Goal: Task Accomplishment & Management: Use online tool/utility

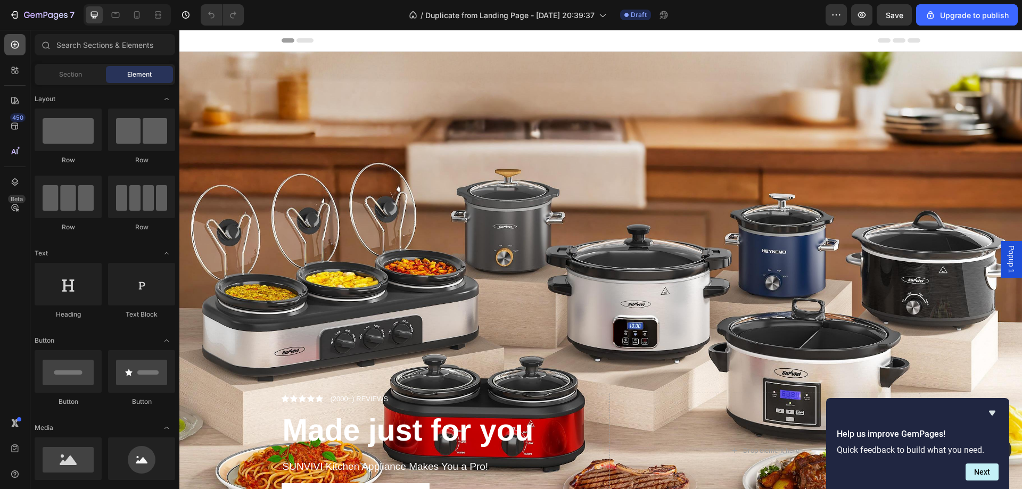
click at [12, 43] on icon at bounding box center [15, 45] width 8 height 8
click at [639, 14] on span "Draft" at bounding box center [639, 15] width 16 height 10
click at [838, 15] on icon "button" at bounding box center [837, 14] width 2 height 1
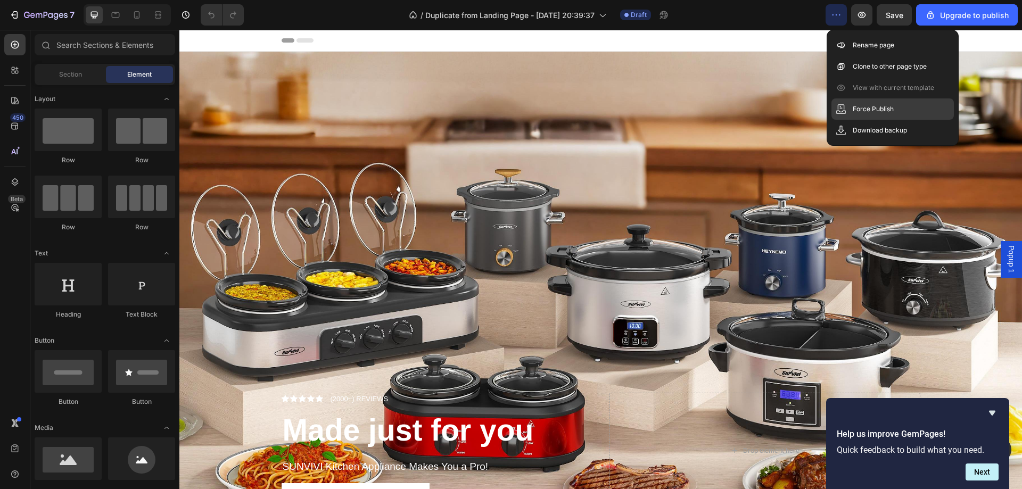
click at [858, 105] on p "Force Publish" at bounding box center [873, 109] width 41 height 11
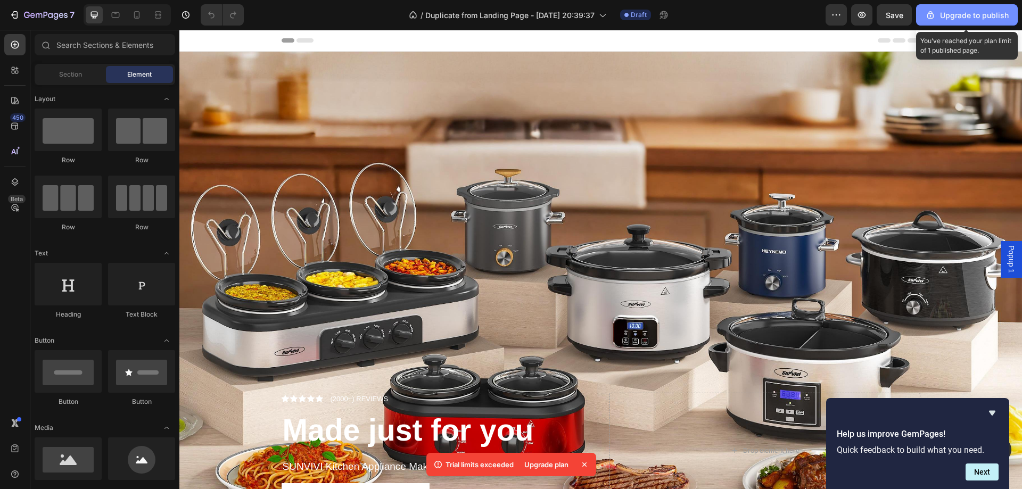
click at [958, 23] on button "Upgrade to publish" at bounding box center [968, 14] width 102 height 21
click at [951, 19] on div "Upgrade to publish" at bounding box center [968, 15] width 84 height 11
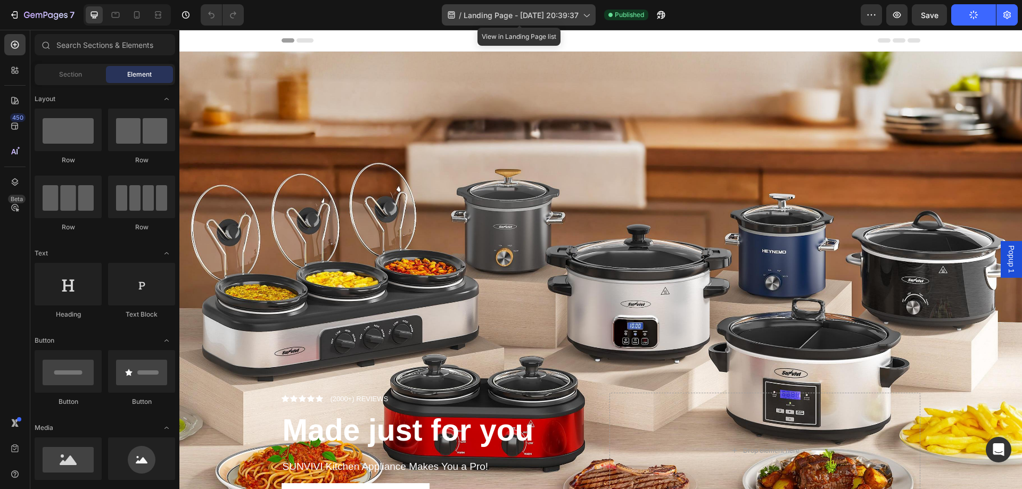
click at [582, 17] on icon at bounding box center [586, 15] width 11 height 11
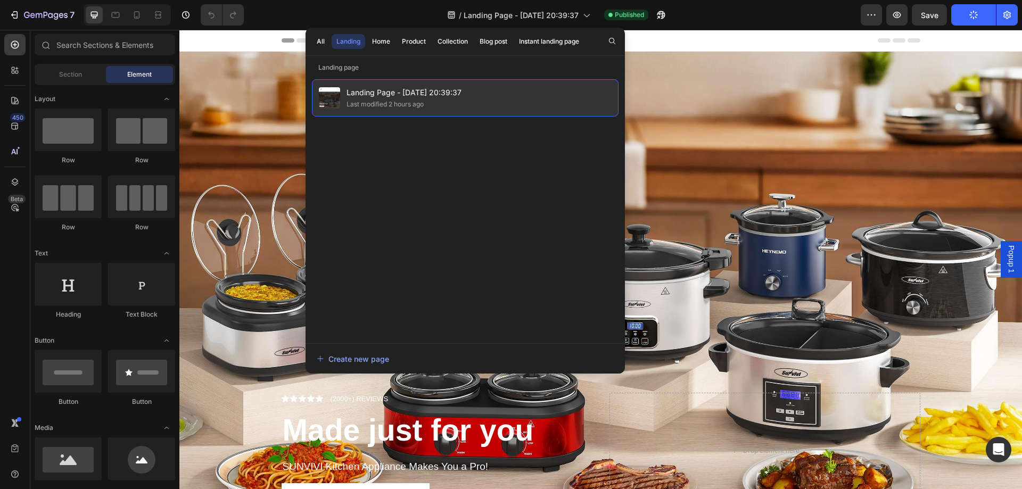
click at [460, 90] on span "Landing Page - Sep 24, 20:39:37" at bounding box center [404, 92] width 115 height 13
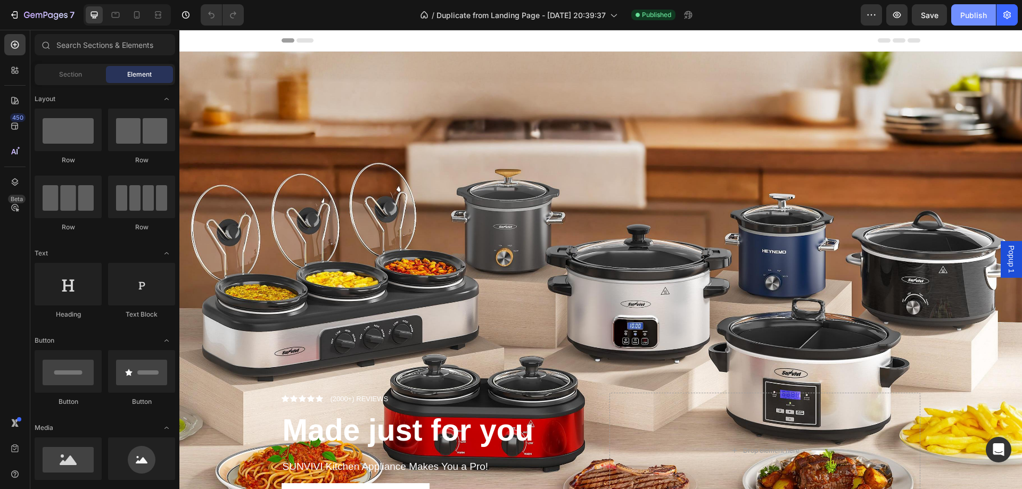
click at [978, 15] on div "Publish" at bounding box center [974, 15] width 27 height 11
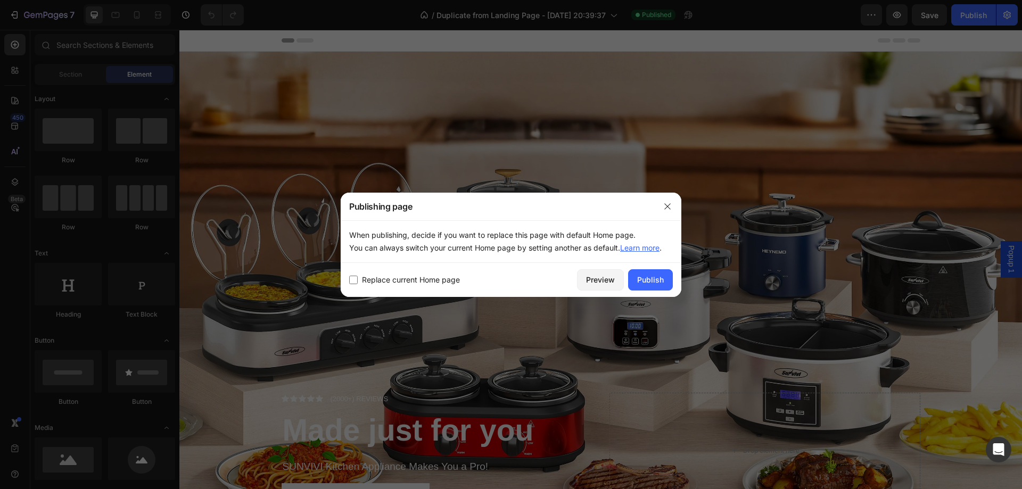
click at [358, 281] on label "Replace current Home page" at bounding box center [409, 280] width 102 height 13
checkbox input "true"
click at [661, 278] on div "Publish" at bounding box center [650, 279] width 27 height 11
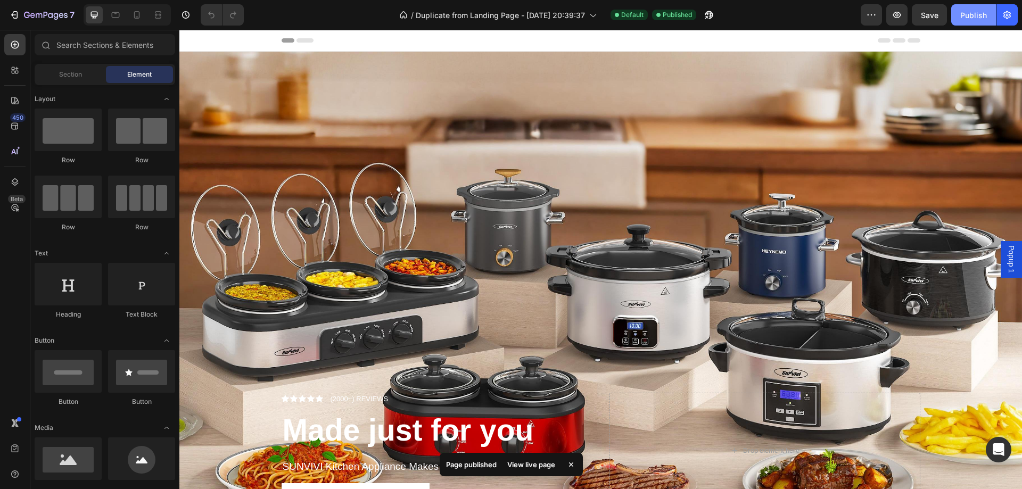
click at [961, 14] on div "Publish" at bounding box center [974, 15] width 27 height 11
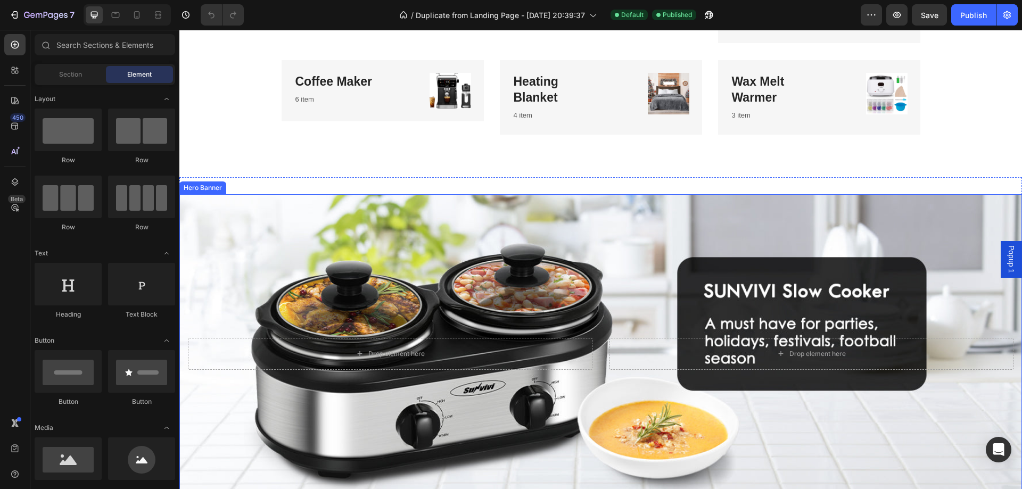
scroll to position [639, 0]
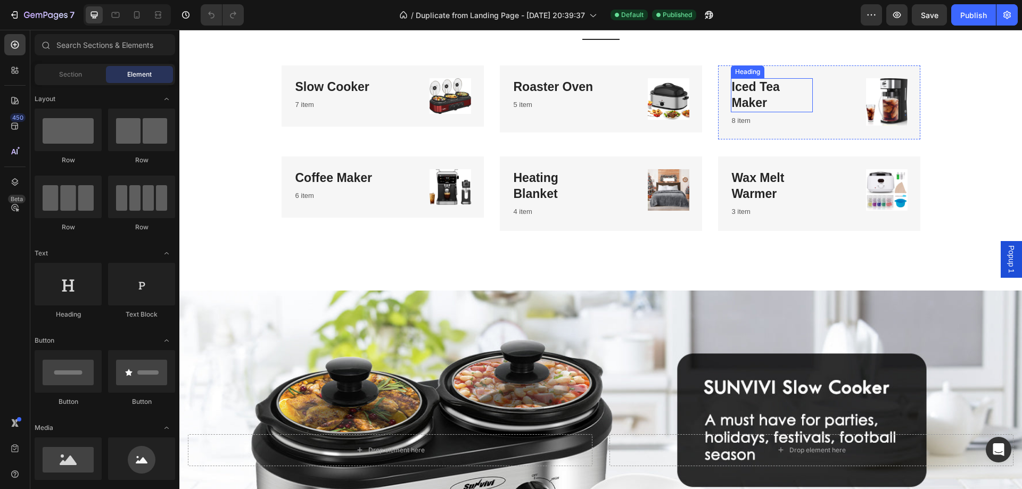
click at [769, 93] on h3 "Iced Tea Maker" at bounding box center [772, 95] width 82 height 34
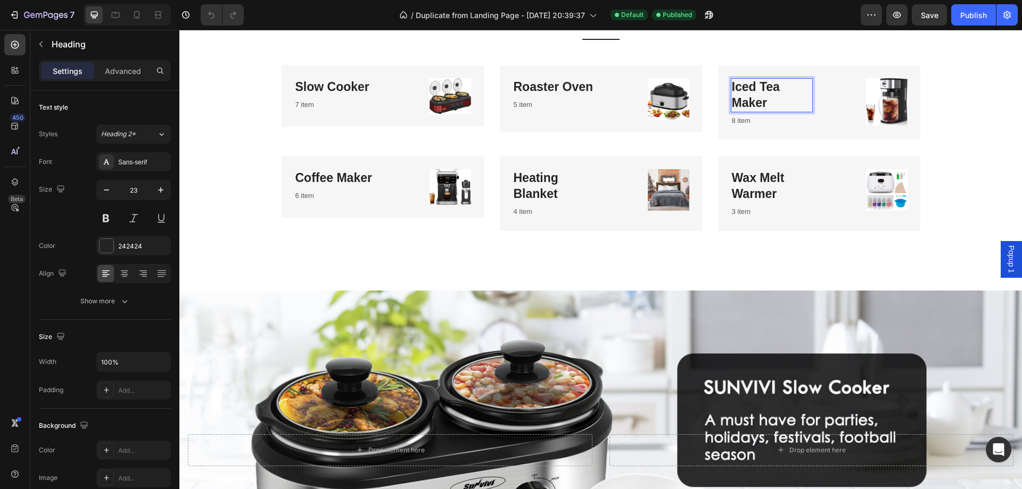
click at [747, 100] on p "Iced Tea Maker" at bounding box center [772, 95] width 80 height 32
drag, startPoint x: 765, startPoint y: 102, endPoint x: 729, endPoint y: 87, distance: 39.2
click at [732, 87] on p "Iced Tea Maker" at bounding box center [772, 95] width 80 height 32
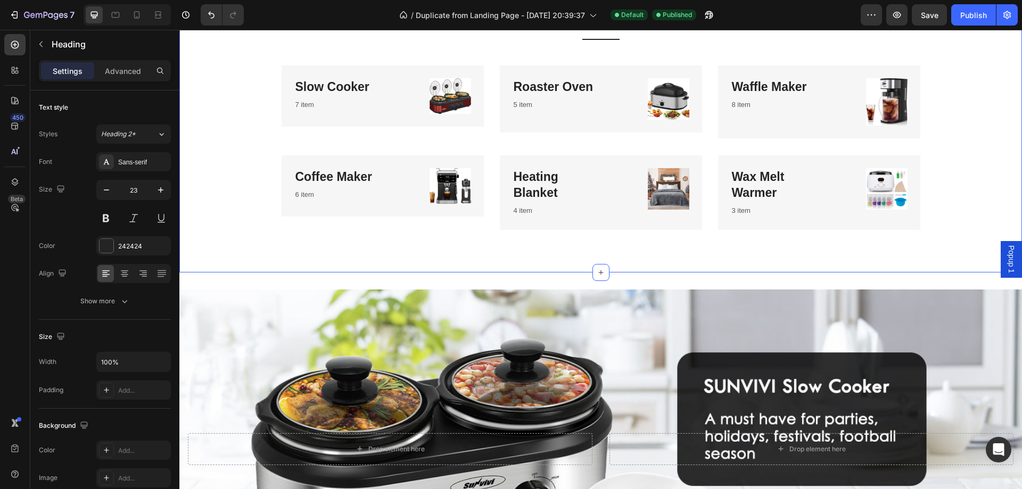
click at [967, 132] on div "Categories Heading Experience our prestigious after-sales service Text block Ti…" at bounding box center [600, 91] width 827 height 278
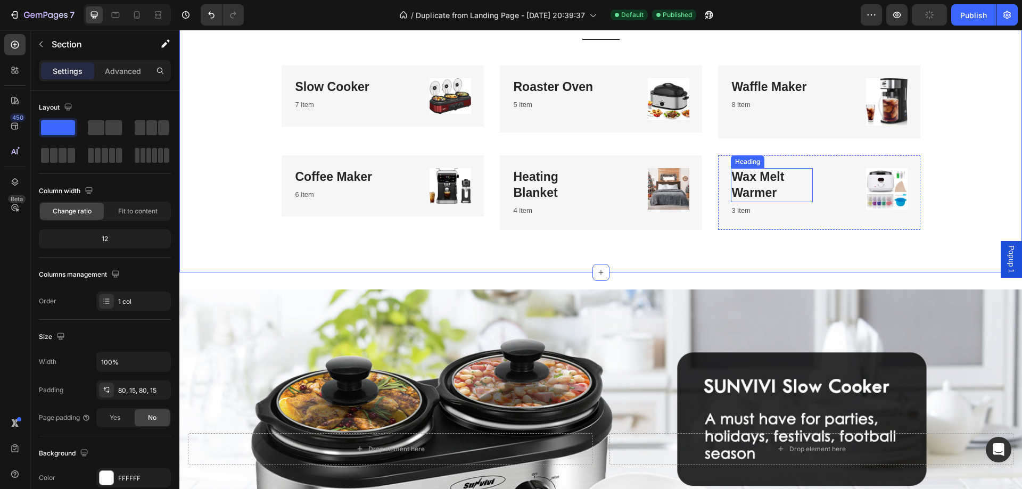
click at [781, 190] on h3 "Wax Melt Warmer" at bounding box center [772, 185] width 82 height 34
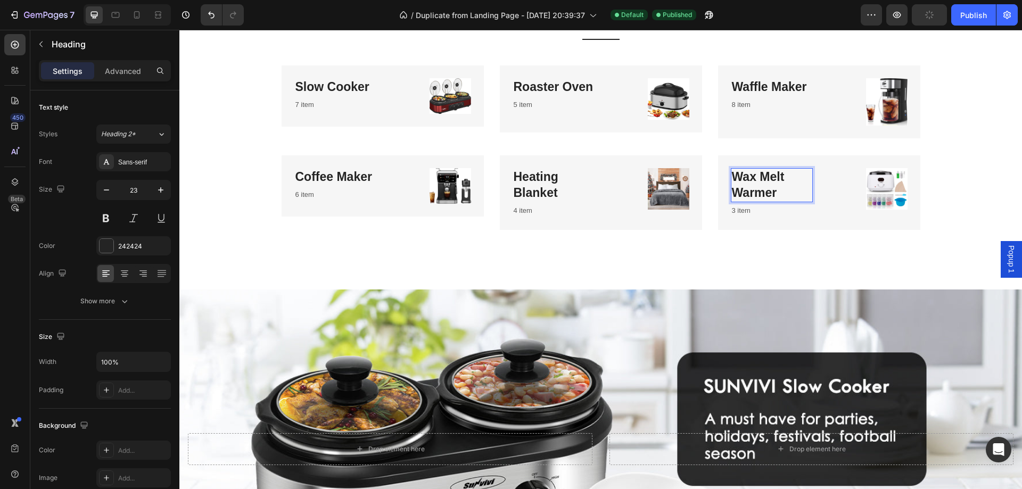
click at [774, 194] on h3 "Wax Melt Warmer" at bounding box center [772, 185] width 82 height 34
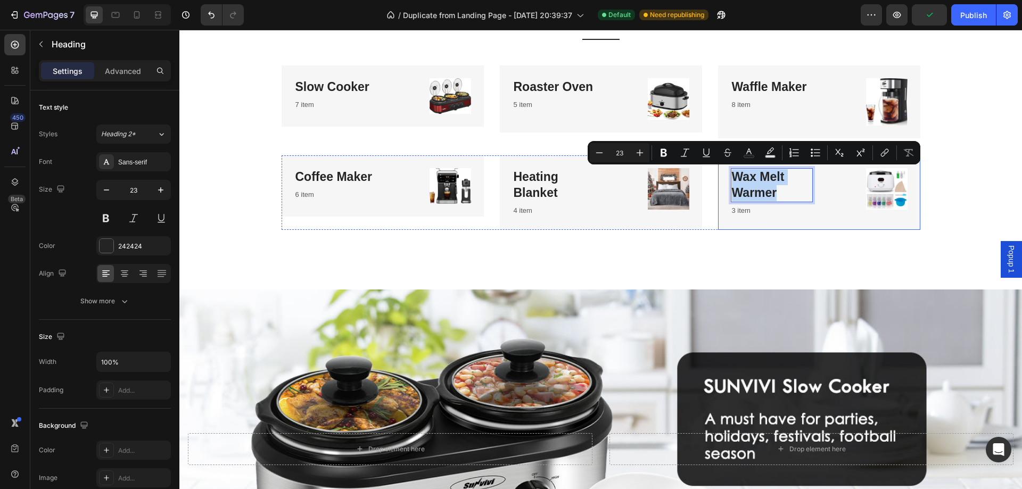
drag, startPoint x: 774, startPoint y: 196, endPoint x: 718, endPoint y: 182, distance: 57.7
click at [719, 182] on div "Wax Melt Warmer Heading 4 3 item Text block Image Row" at bounding box center [819, 193] width 202 height 74
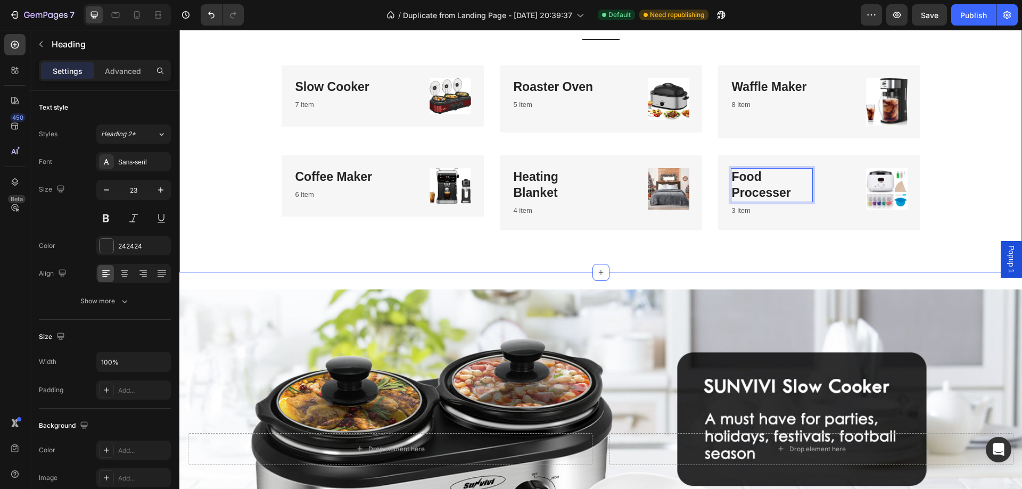
click at [959, 179] on div "Categories Heading Experience our prestigious after-sales service Text block Ti…" at bounding box center [600, 91] width 827 height 278
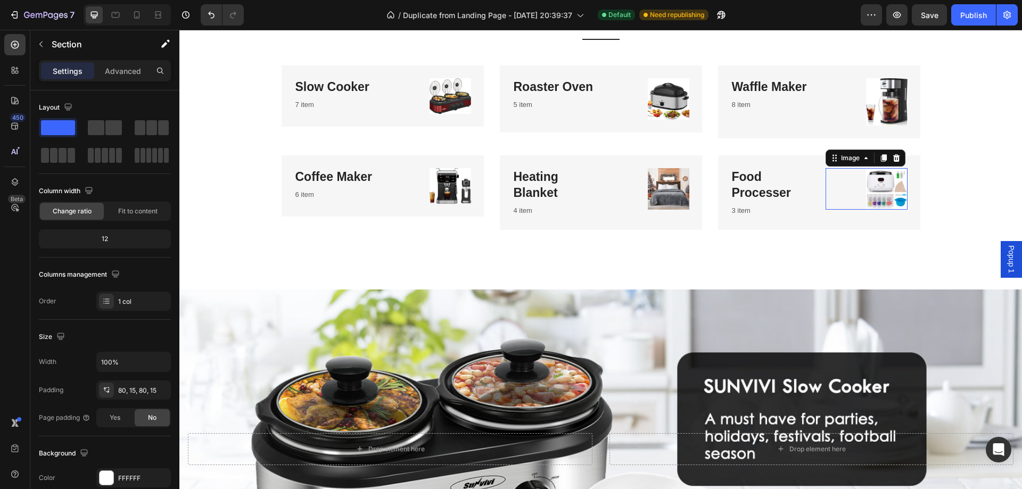
click at [831, 171] on link at bounding box center [867, 189] width 82 height 42
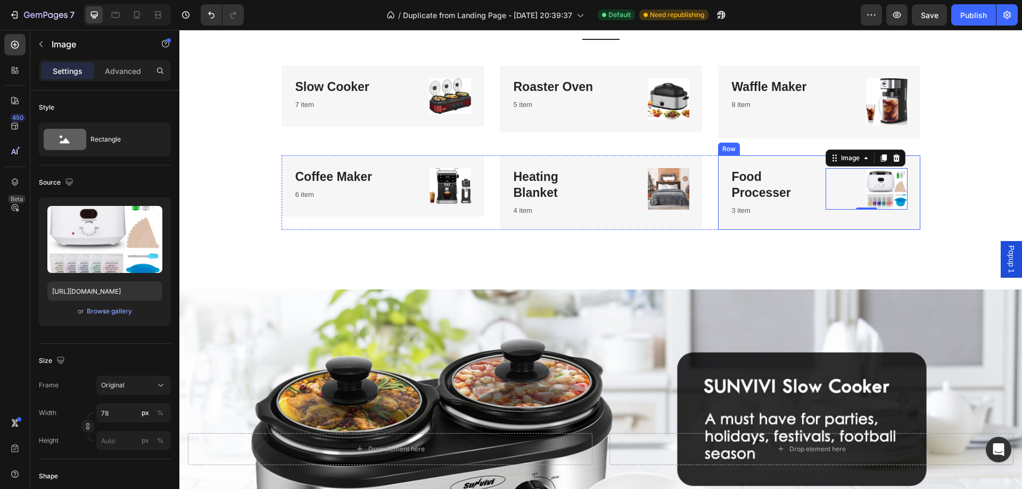
click at [792, 166] on div "Food Processer Heading 3 item Text block Image 0 Row" at bounding box center [819, 193] width 202 height 74
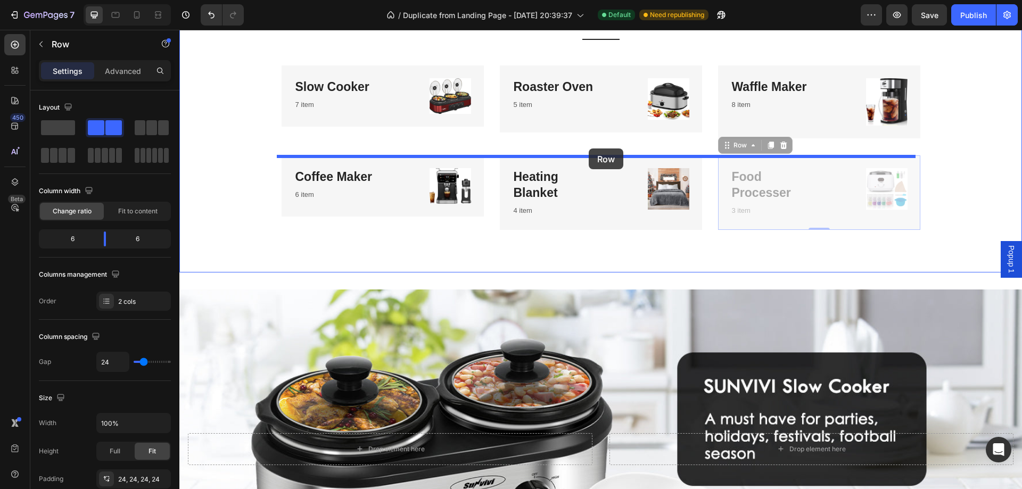
drag, startPoint x: 722, startPoint y: 149, endPoint x: 588, endPoint y: 149, distance: 134.2
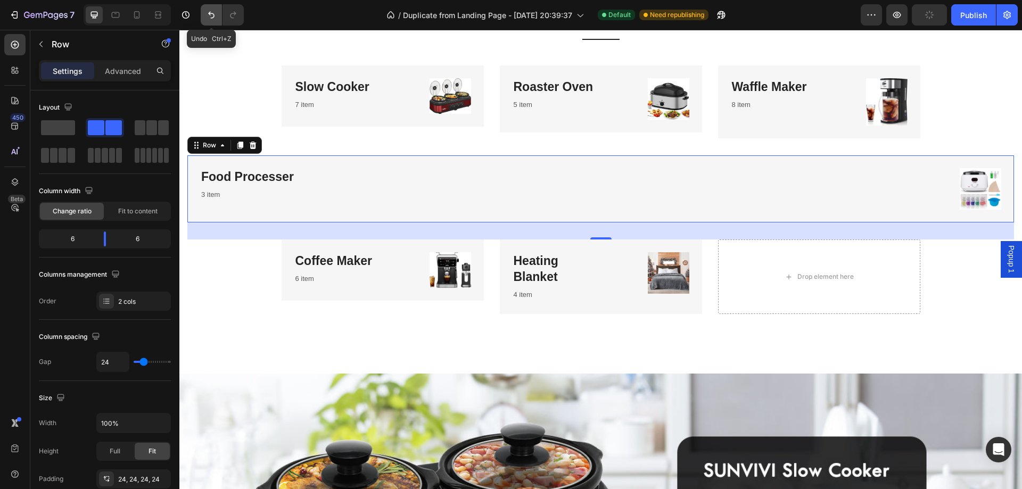
click at [209, 18] on icon "Undo/Redo" at bounding box center [211, 15] width 11 height 11
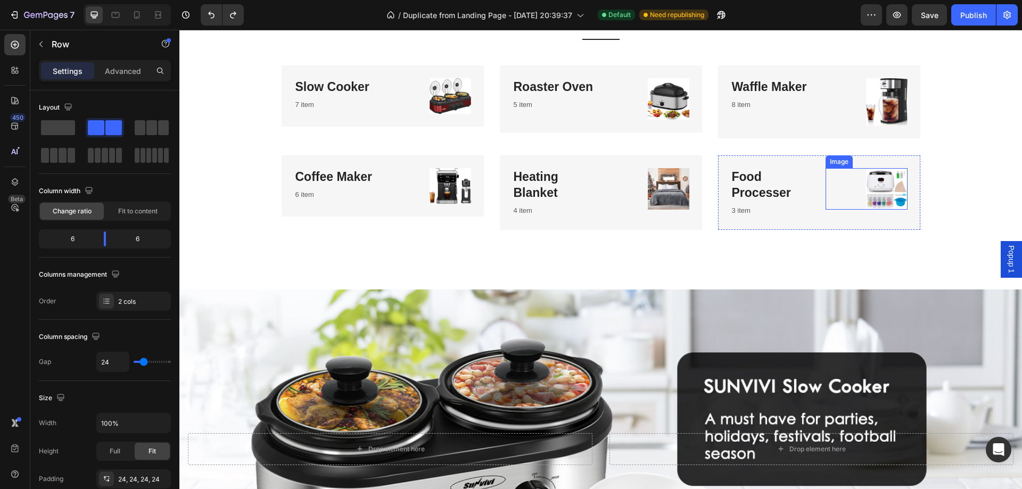
click at [880, 185] on img at bounding box center [887, 189] width 42 height 42
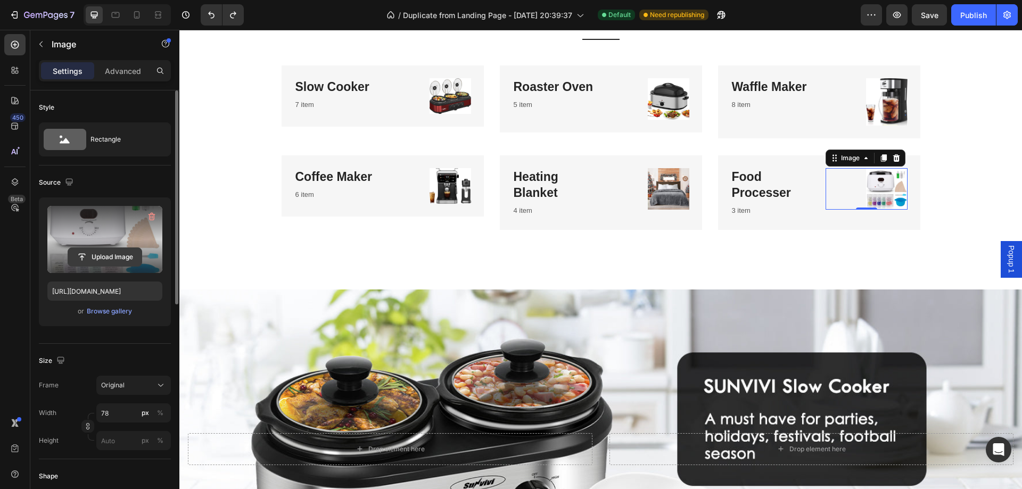
click at [96, 255] on input "file" at bounding box center [104, 257] width 73 height 18
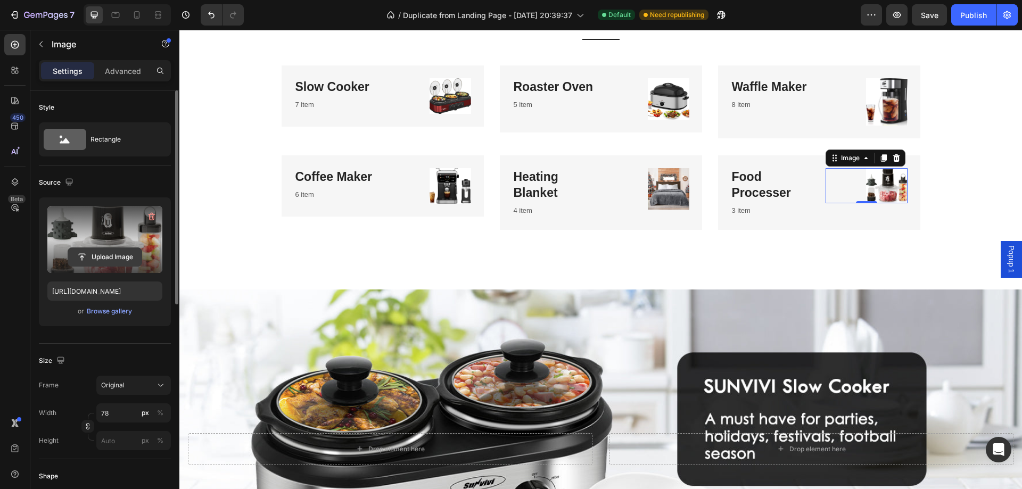
click at [122, 255] on input "file" at bounding box center [104, 257] width 73 height 18
click at [112, 258] on input "file" at bounding box center [104, 257] width 73 height 18
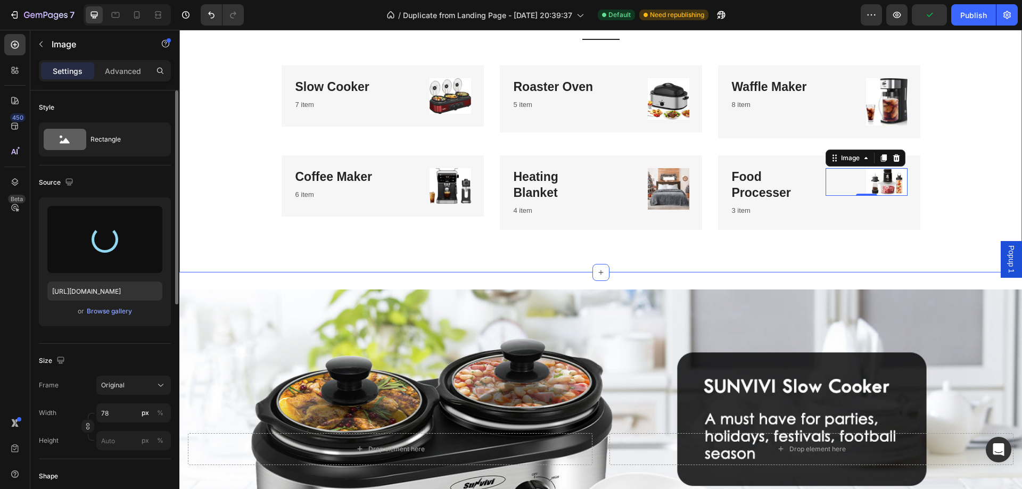
type input "[URL][DOMAIN_NAME]"
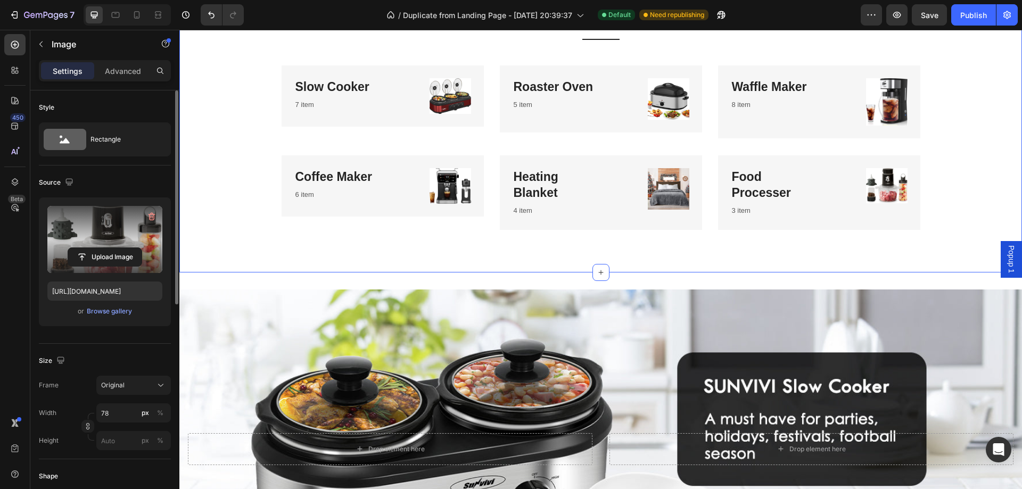
click at [896, 251] on div "Categories Heading Experience our prestigious after-sales service Text block Ti…" at bounding box center [600, 90] width 843 height 363
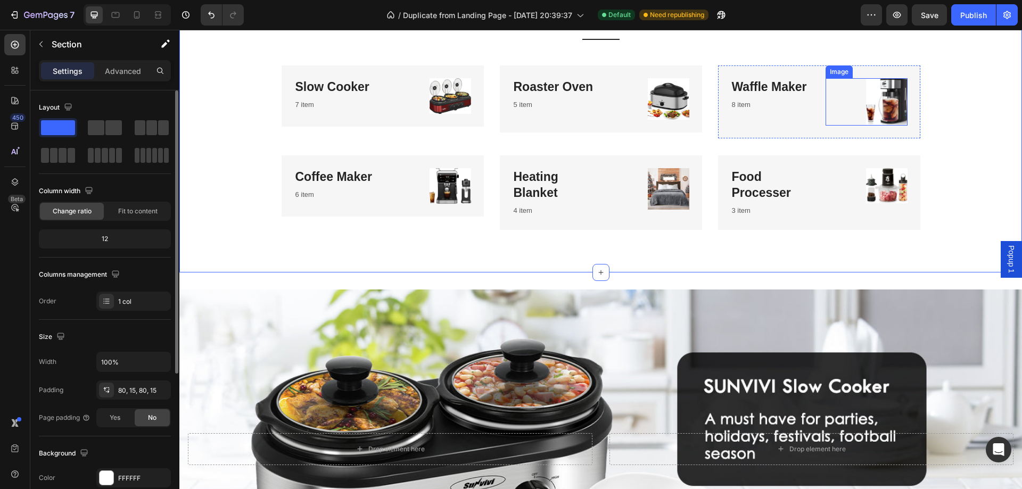
click at [882, 102] on img at bounding box center [887, 101] width 42 height 47
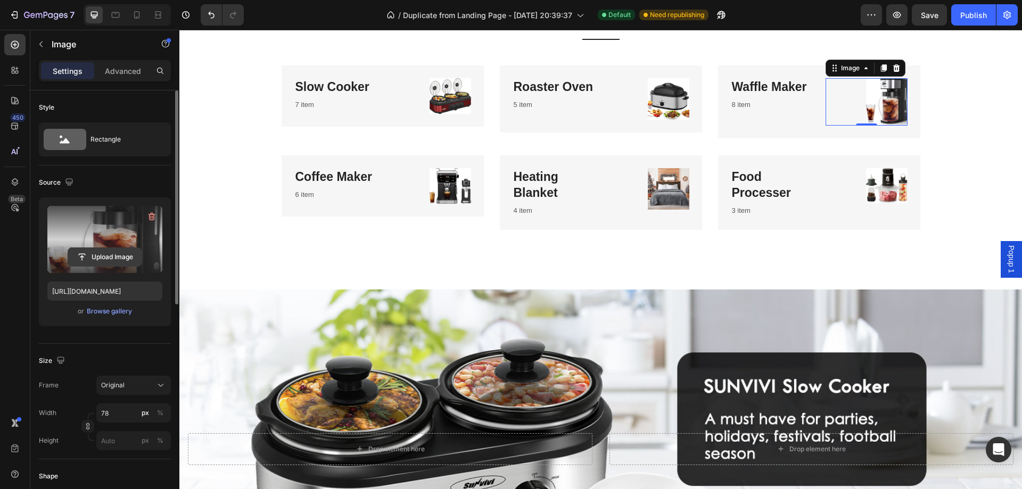
click at [111, 253] on input "file" at bounding box center [104, 257] width 73 height 18
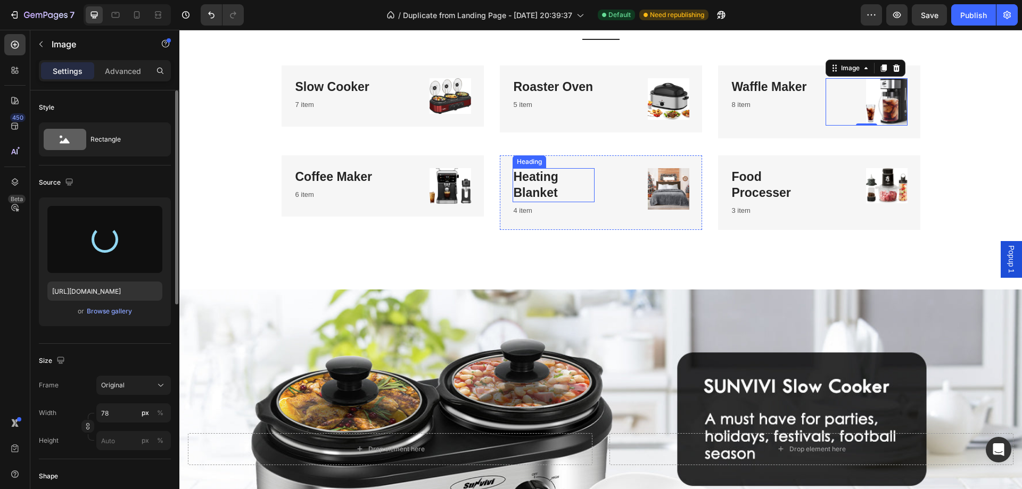
type input "[URL][DOMAIN_NAME]"
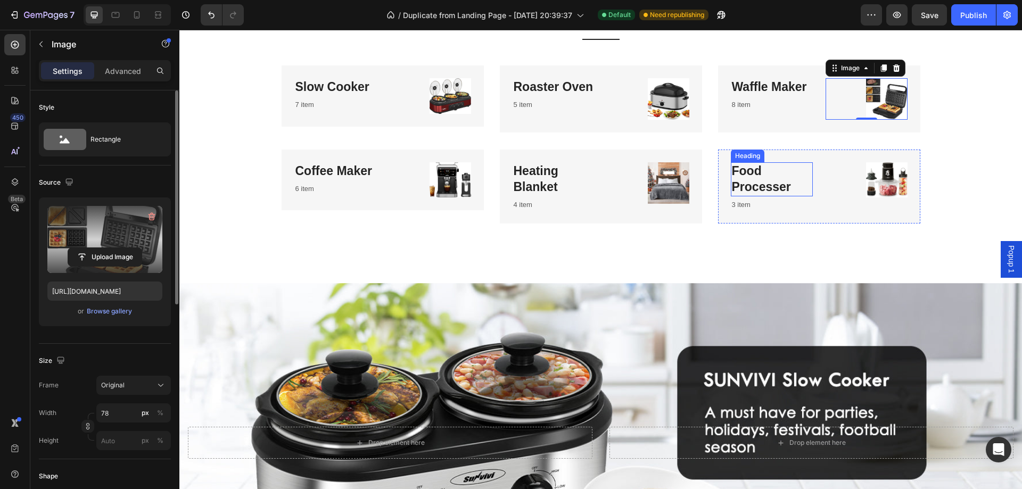
click at [748, 176] on h3 "Food Processer" at bounding box center [772, 179] width 82 height 34
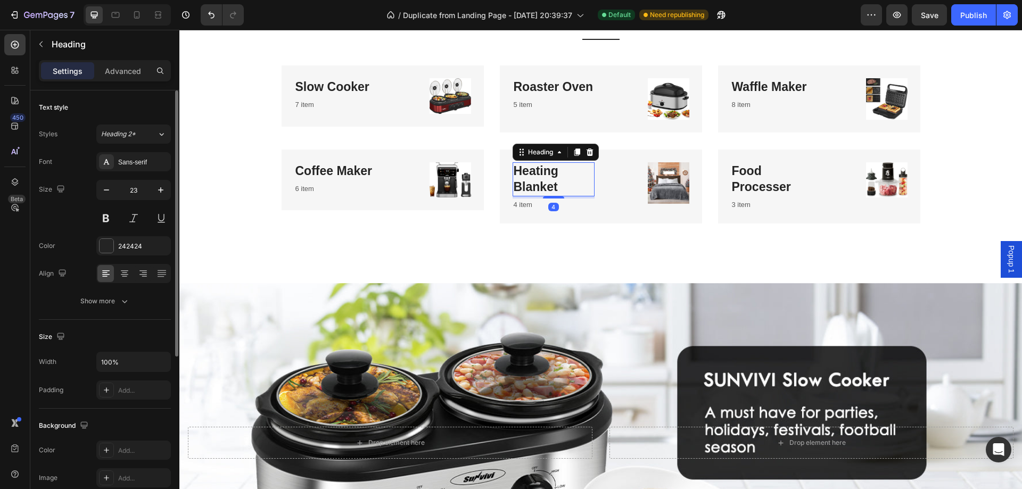
drag, startPoint x: 542, startPoint y: 195, endPoint x: 555, endPoint y: 197, distance: 13.9
click at [543, 195] on h3 "Heating Blanket" at bounding box center [554, 179] width 82 height 34
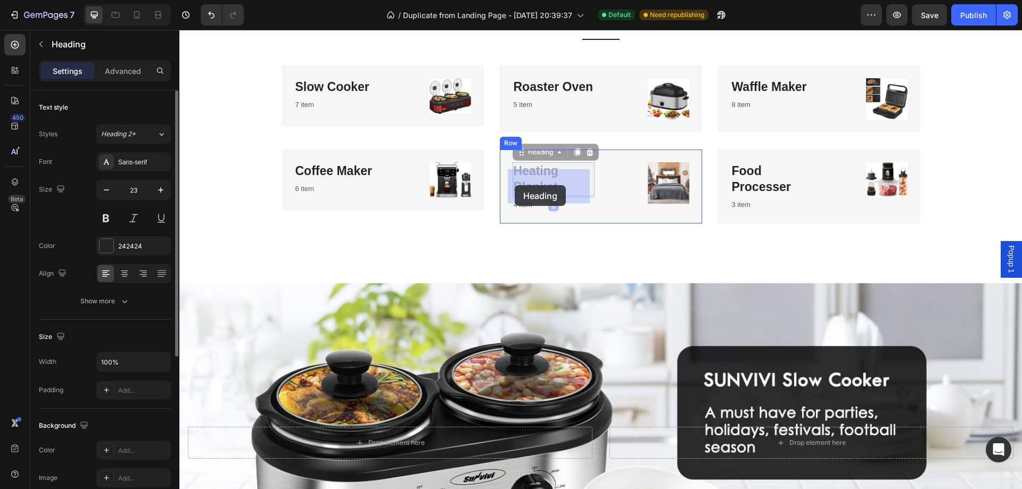
drag, startPoint x: 557, startPoint y: 197, endPoint x: 515, endPoint y: 185, distance: 43.2
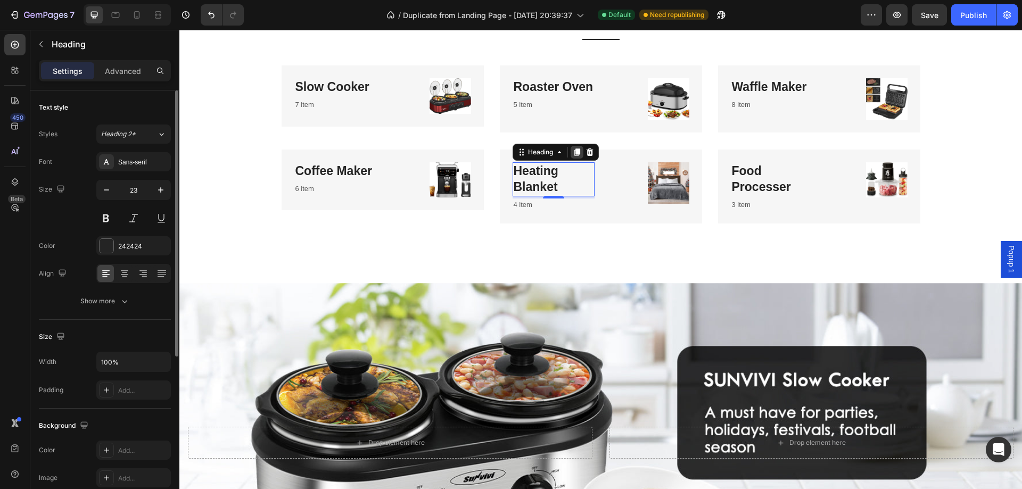
click at [573, 157] on icon at bounding box center [577, 152] width 9 height 9
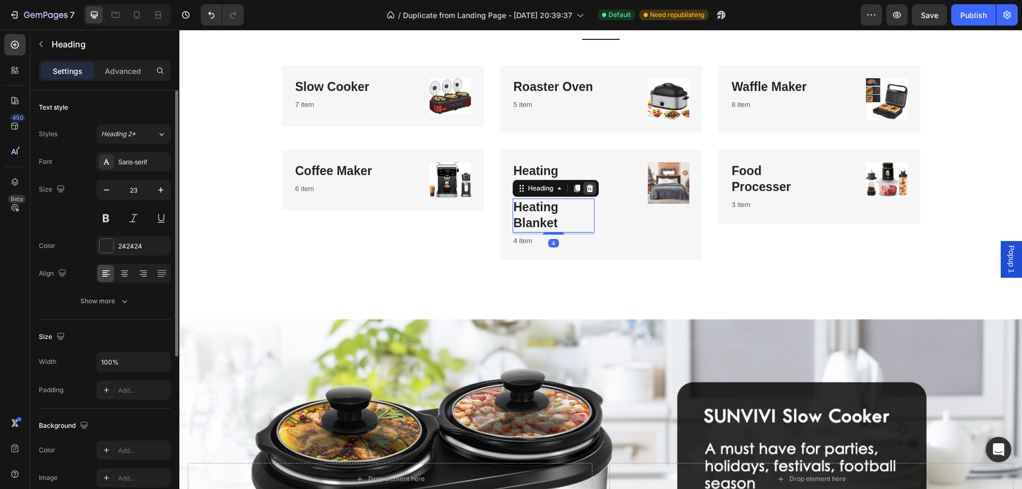
click at [586, 193] on icon at bounding box center [590, 188] width 9 height 9
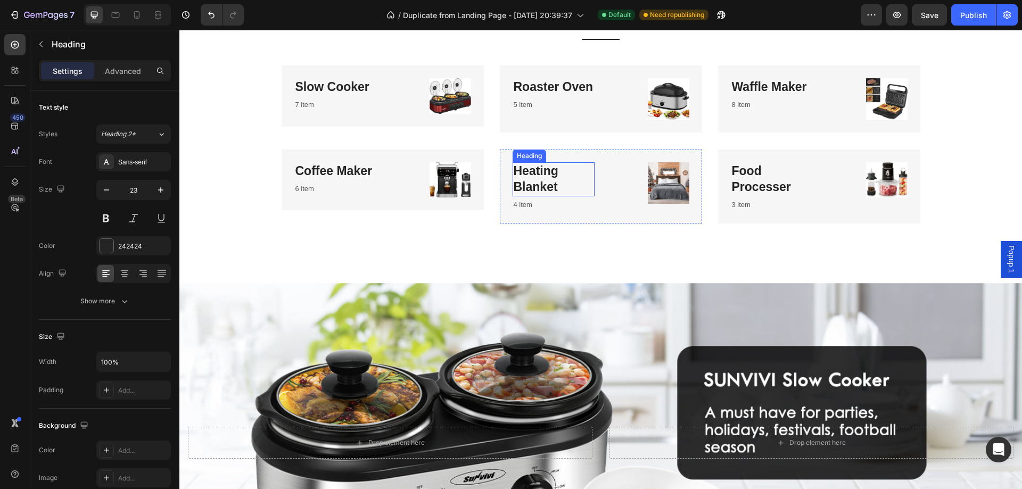
click at [554, 191] on p "Heating Blanket" at bounding box center [554, 179] width 80 height 32
click at [751, 197] on h3 "Food Processer" at bounding box center [772, 179] width 82 height 34
click at [787, 196] on h3 "Food Processer" at bounding box center [772, 179] width 82 height 34
click at [559, 194] on p "Heating Blanket" at bounding box center [554, 179] width 80 height 32
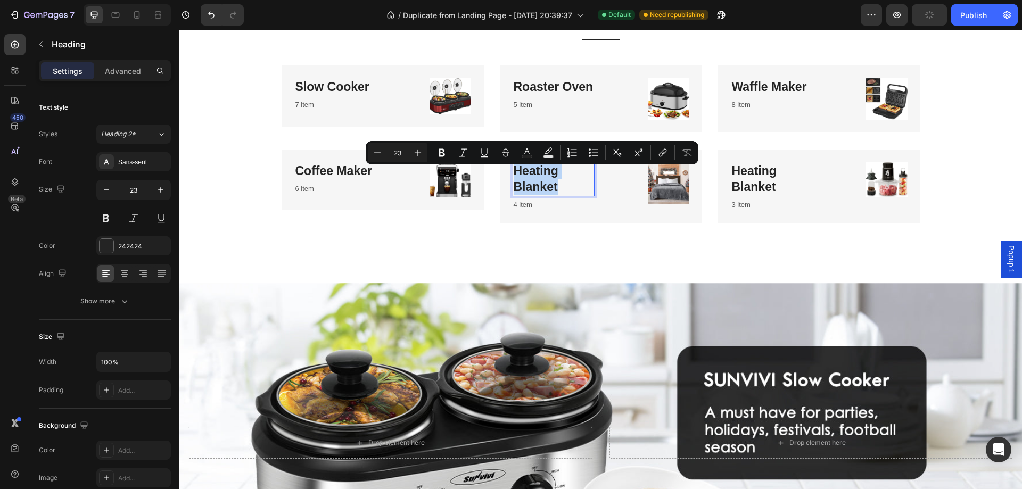
drag, startPoint x: 555, startPoint y: 195, endPoint x: 509, endPoint y: 183, distance: 47.4
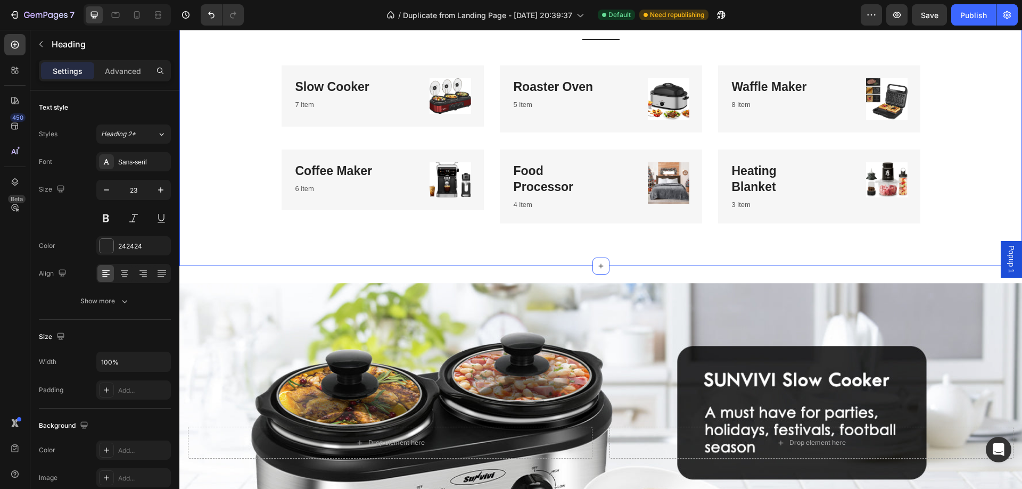
click at [696, 255] on div "Categories Heading Experience our prestigious after-sales service Text block Ti…" at bounding box center [600, 87] width 843 height 357
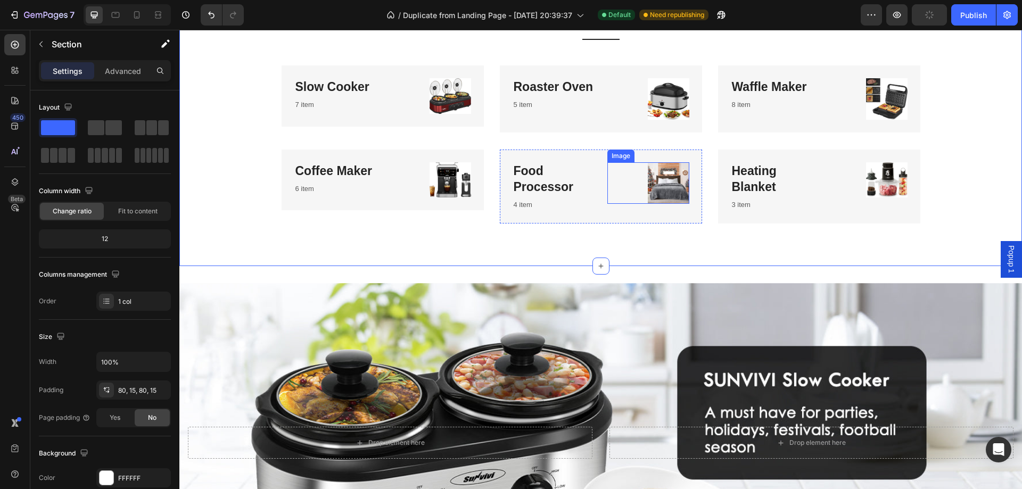
click at [660, 183] on img at bounding box center [669, 183] width 42 height 42
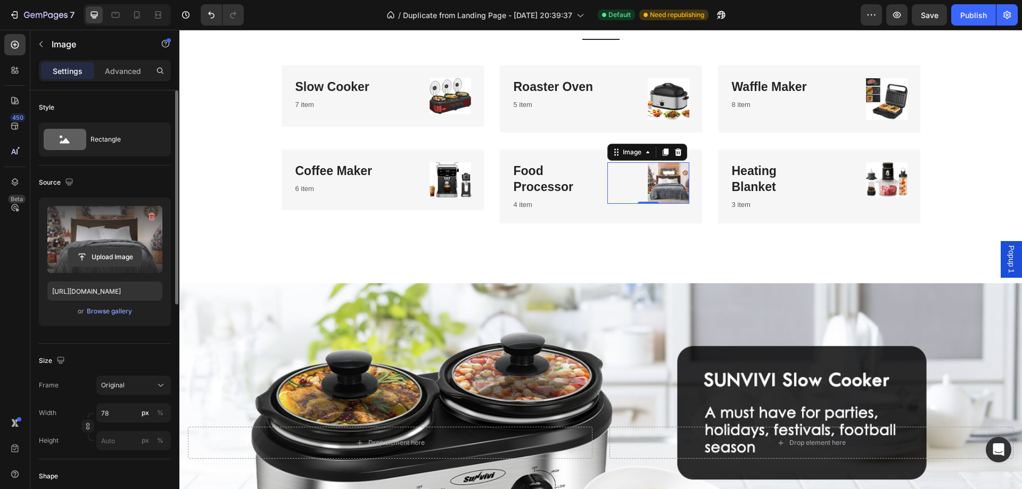
click at [109, 258] on input "file" at bounding box center [104, 257] width 73 height 18
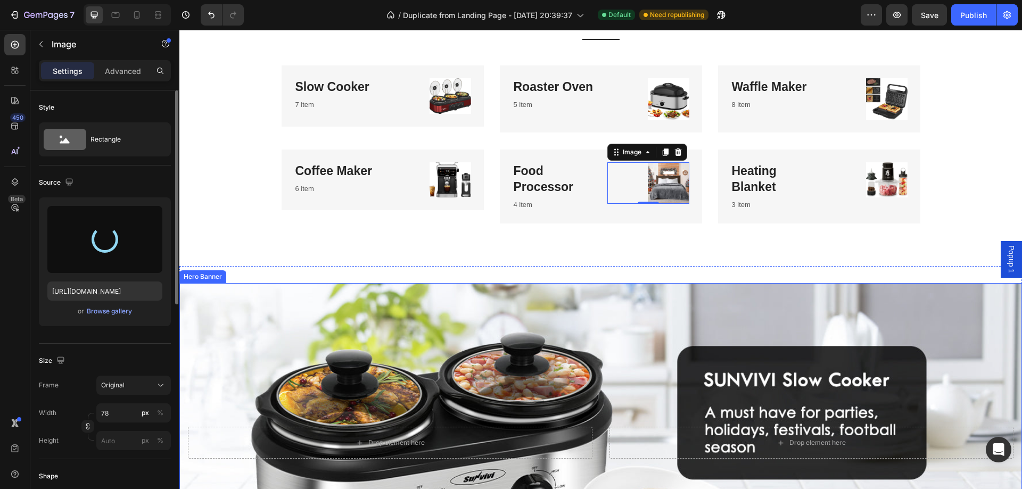
type input "[URL][DOMAIN_NAME]"
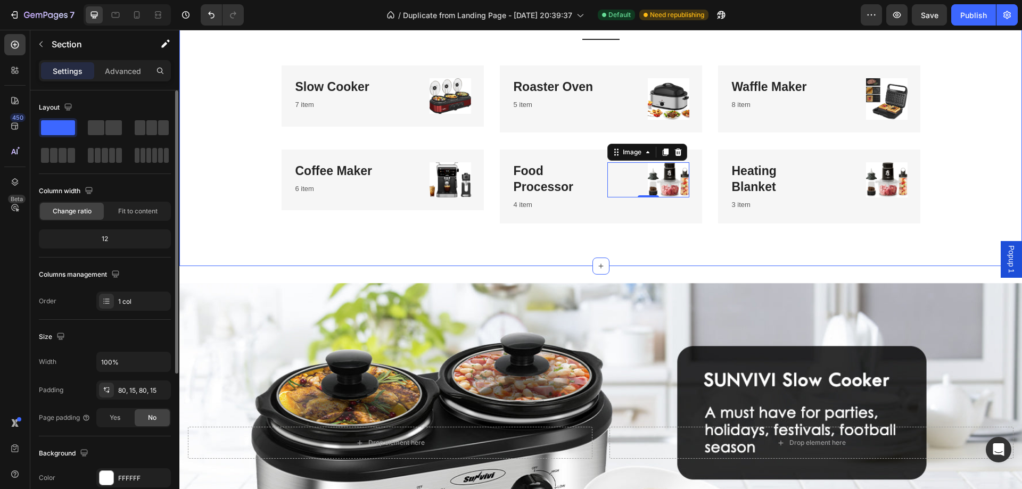
click at [837, 260] on div "Categories Heading Experience our prestigious after-sales service Text block Ti…" at bounding box center [600, 87] width 843 height 357
click at [875, 182] on img at bounding box center [887, 179] width 42 height 35
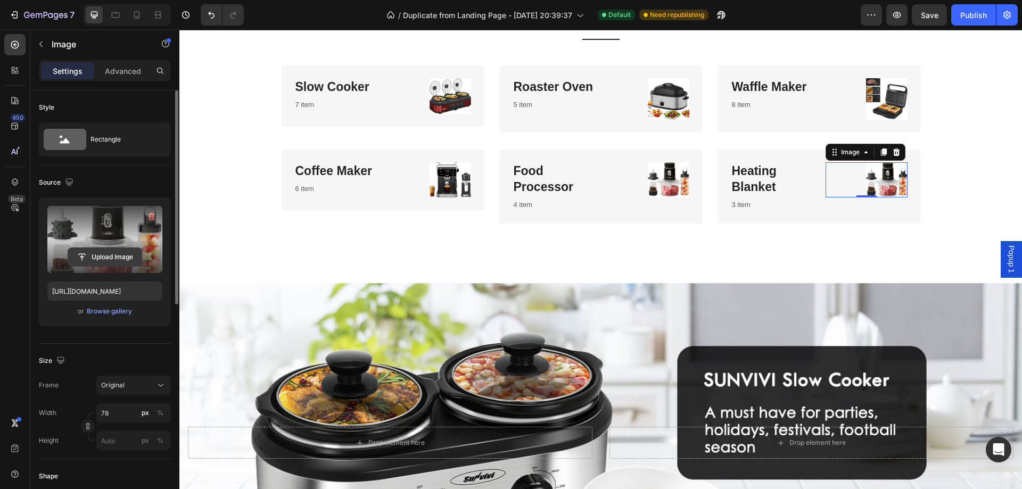
click at [96, 262] on input "file" at bounding box center [104, 257] width 73 height 18
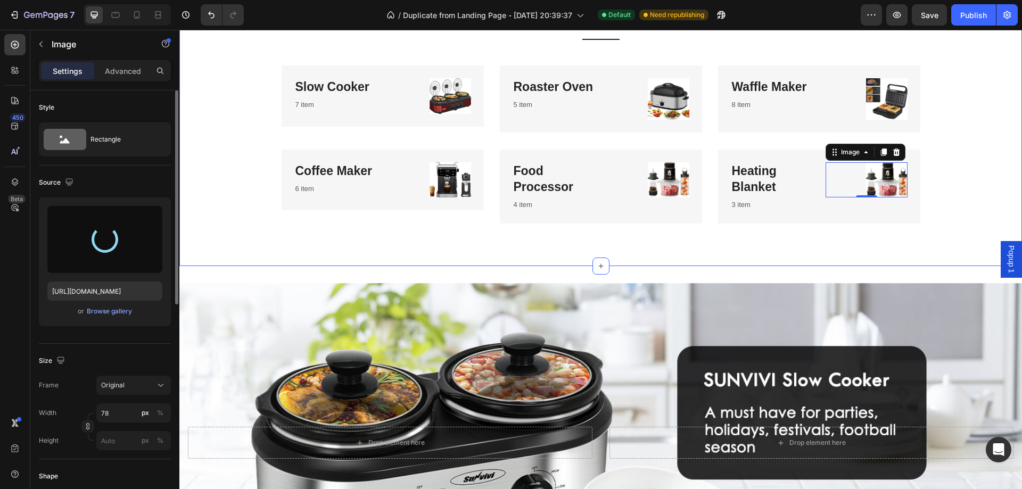
type input "[URL][DOMAIN_NAME]"
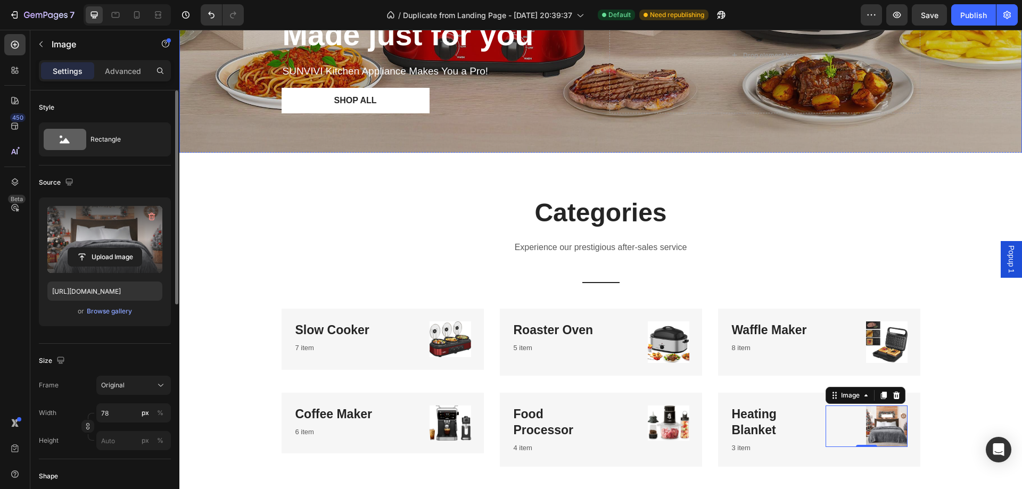
scroll to position [320, 0]
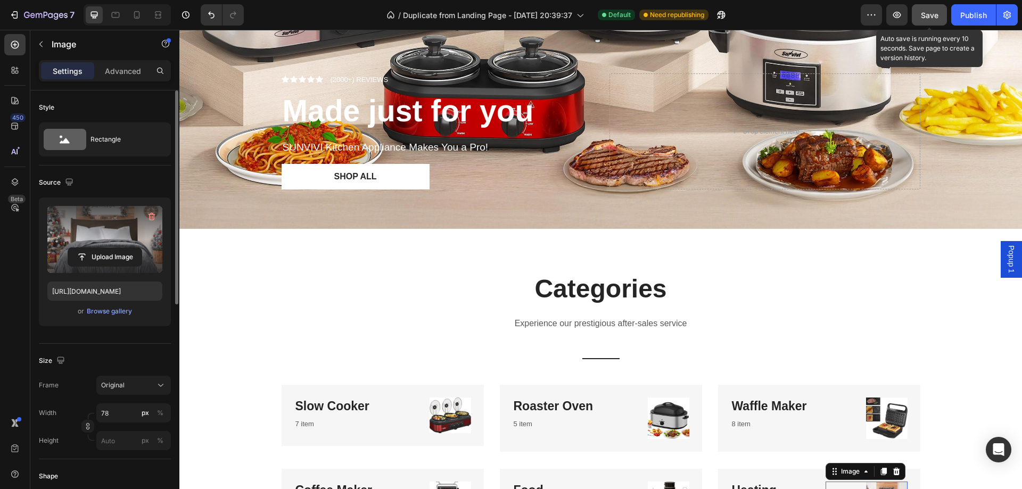
click at [939, 18] on span "Save" at bounding box center [930, 15] width 18 height 9
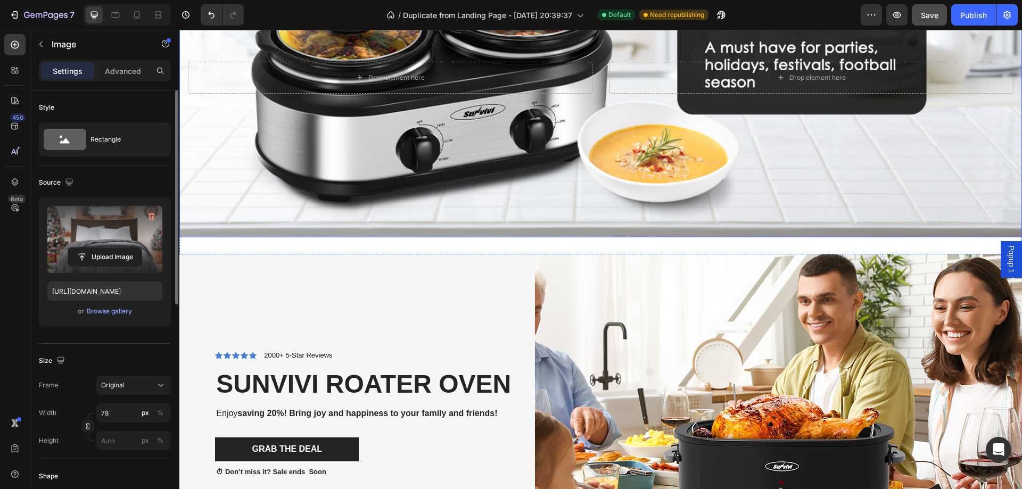
scroll to position [1172, 0]
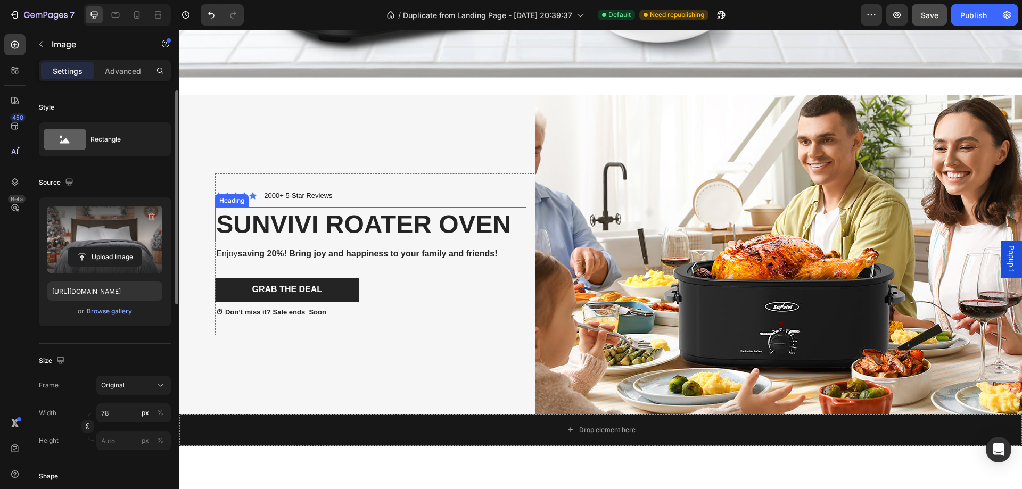
click at [373, 232] on h2 "Sunvivi roater oven" at bounding box center [371, 224] width 312 height 35
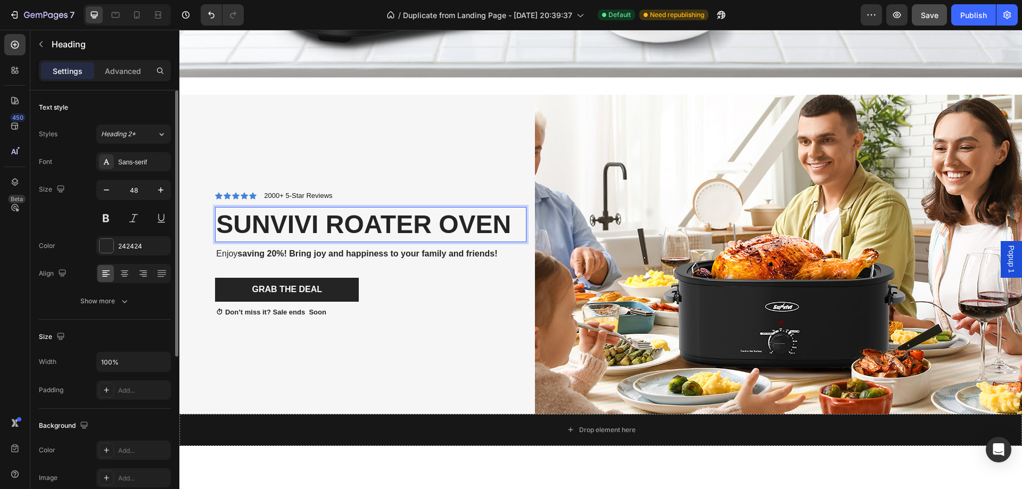
click at [375, 230] on h2 "Sunvivi roater oven" at bounding box center [371, 224] width 312 height 35
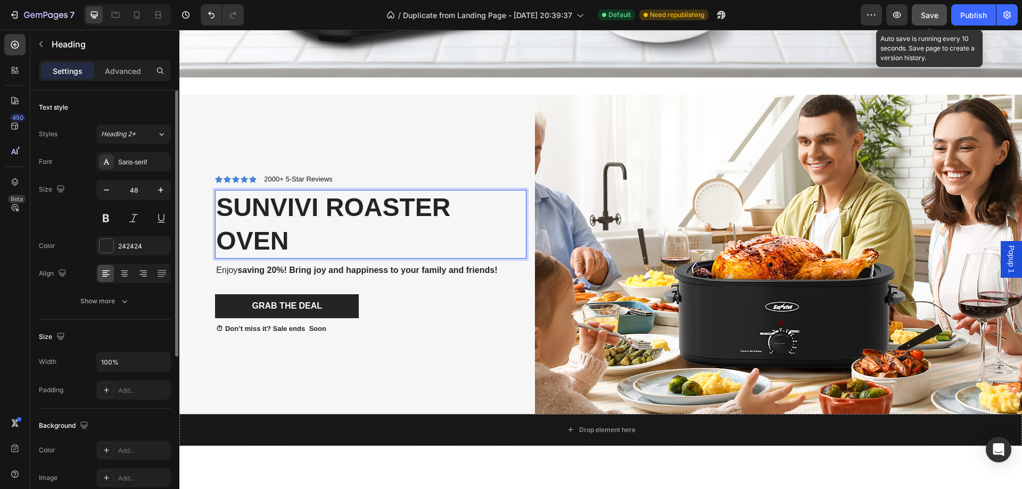
click at [925, 14] on span "Save" at bounding box center [930, 15] width 18 height 9
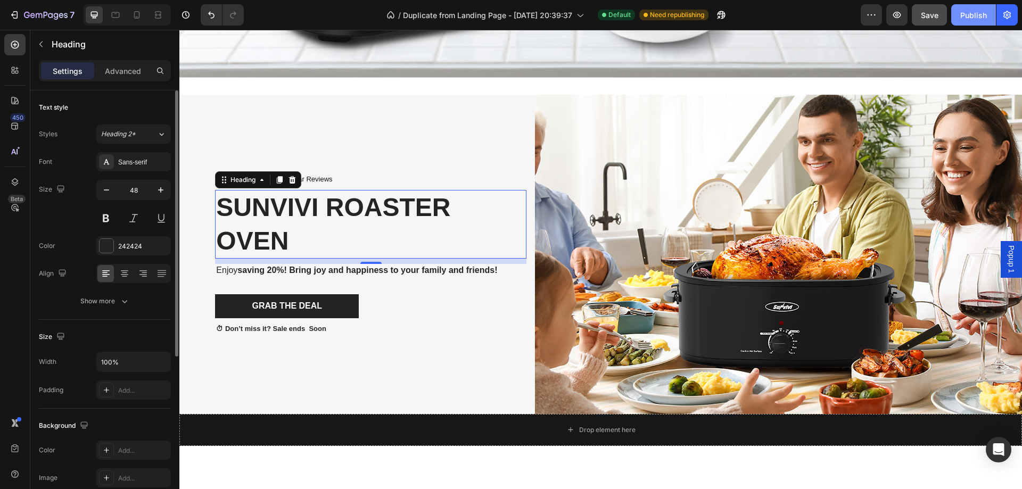
drag, startPoint x: 983, startPoint y: 18, endPoint x: 927, endPoint y: 21, distance: 55.5
click at [982, 18] on div "Publish" at bounding box center [974, 15] width 27 height 11
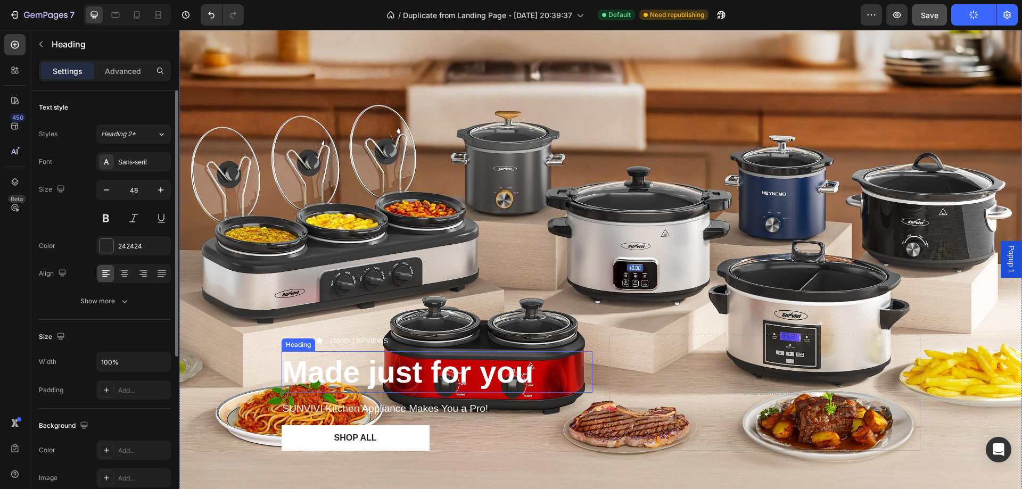
scroll to position [0, 0]
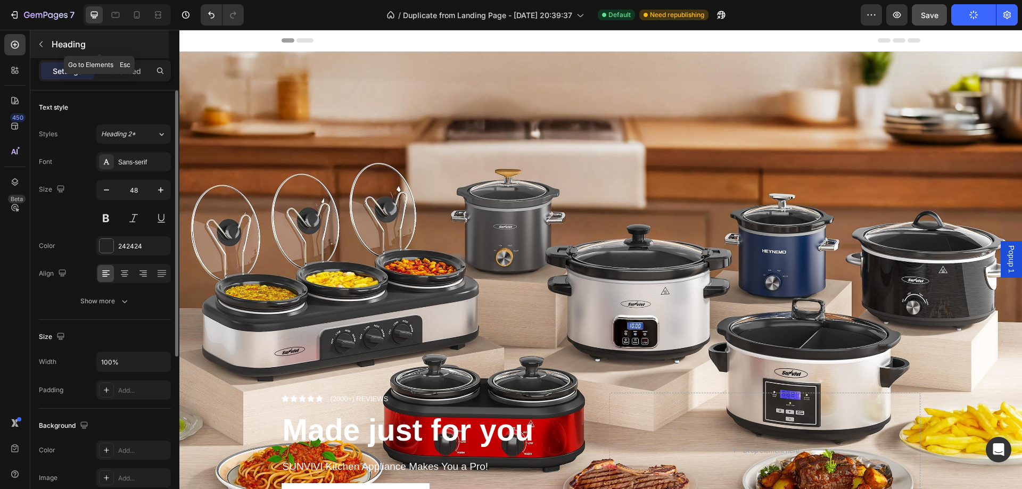
click at [44, 44] on icon "button" at bounding box center [41, 44] width 9 height 9
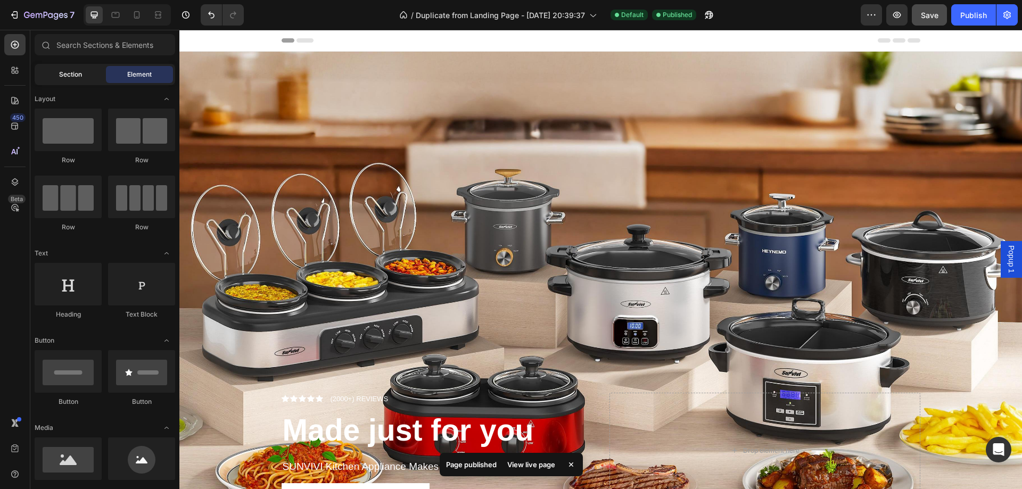
click at [86, 70] on div "Section" at bounding box center [70, 74] width 67 height 17
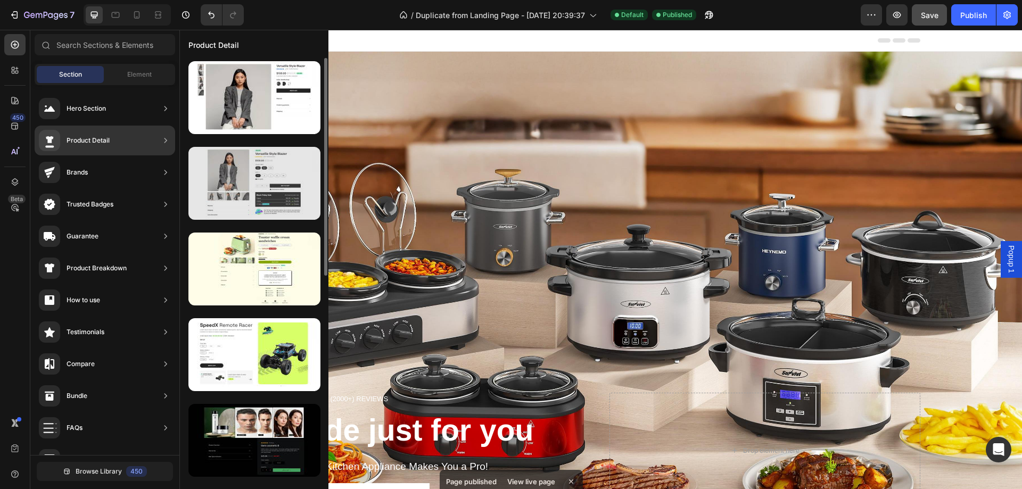
scroll to position [107, 0]
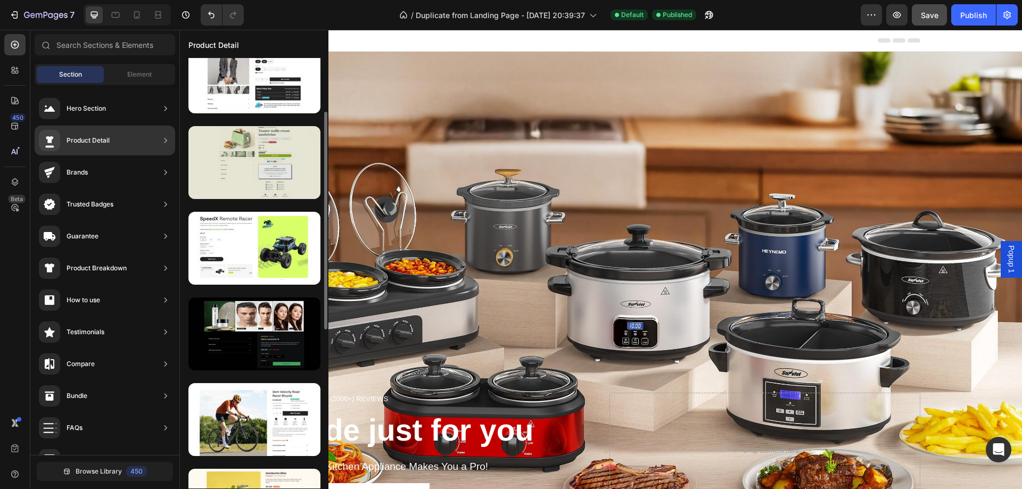
click at [267, 162] on div at bounding box center [255, 162] width 132 height 73
click at [264, 160] on div at bounding box center [255, 162] width 132 height 73
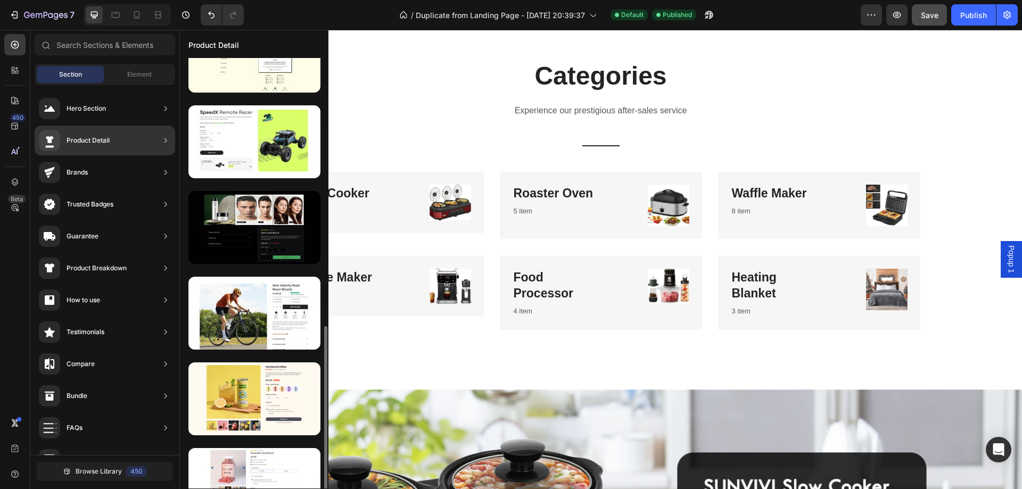
scroll to position [320, 0]
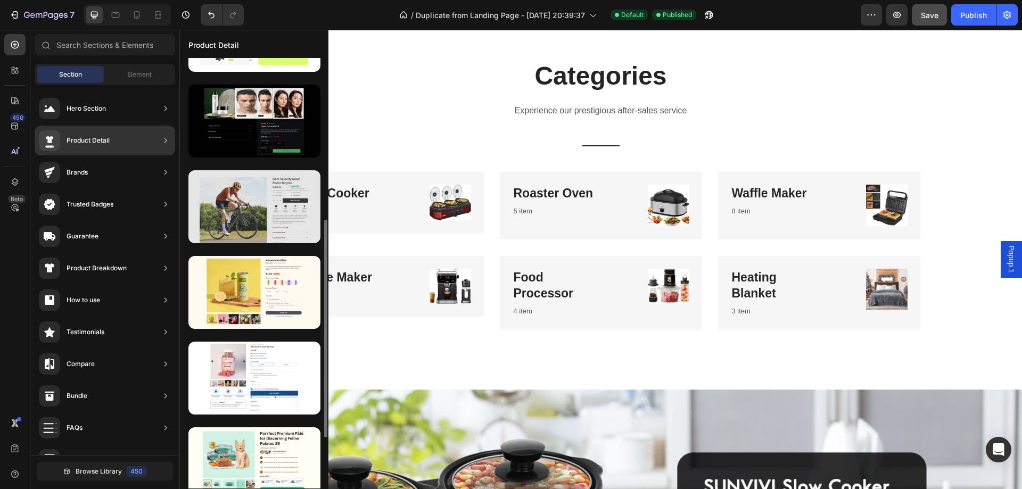
click at [275, 221] on div at bounding box center [255, 206] width 132 height 73
click at [292, 220] on div at bounding box center [255, 206] width 132 height 73
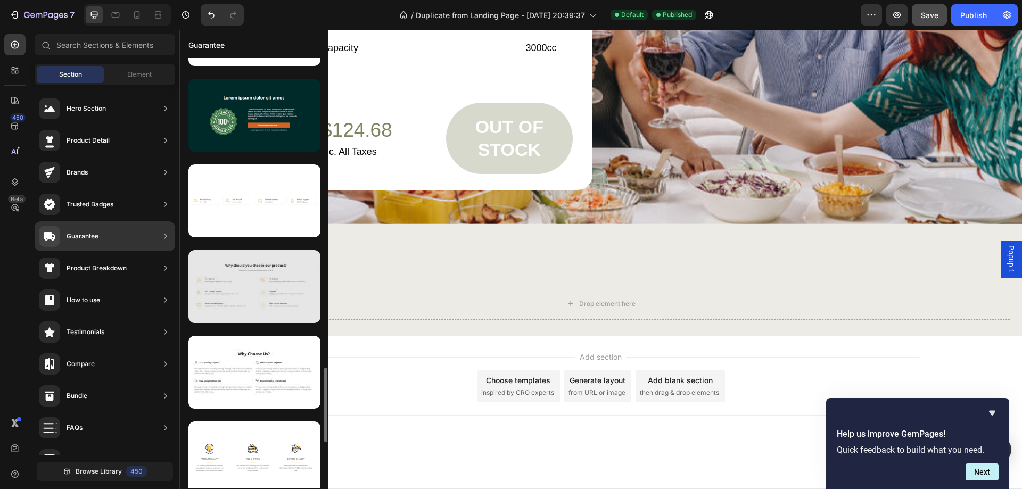
scroll to position [1623, 0]
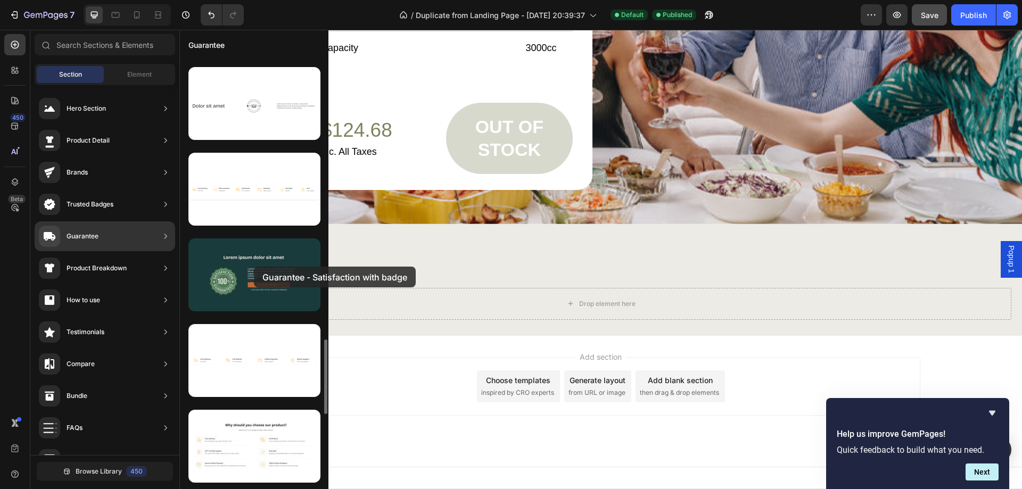
click at [254, 267] on div at bounding box center [255, 275] width 132 height 73
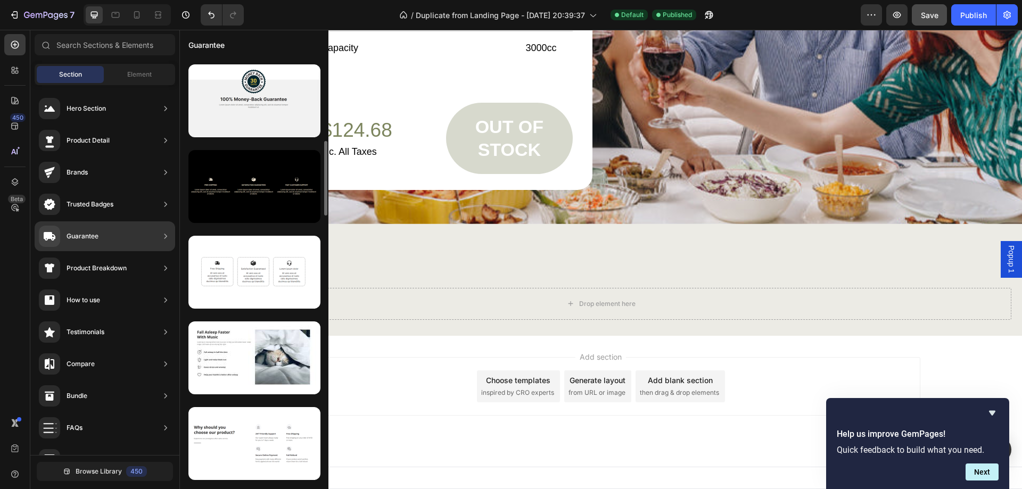
scroll to position [1091, 0]
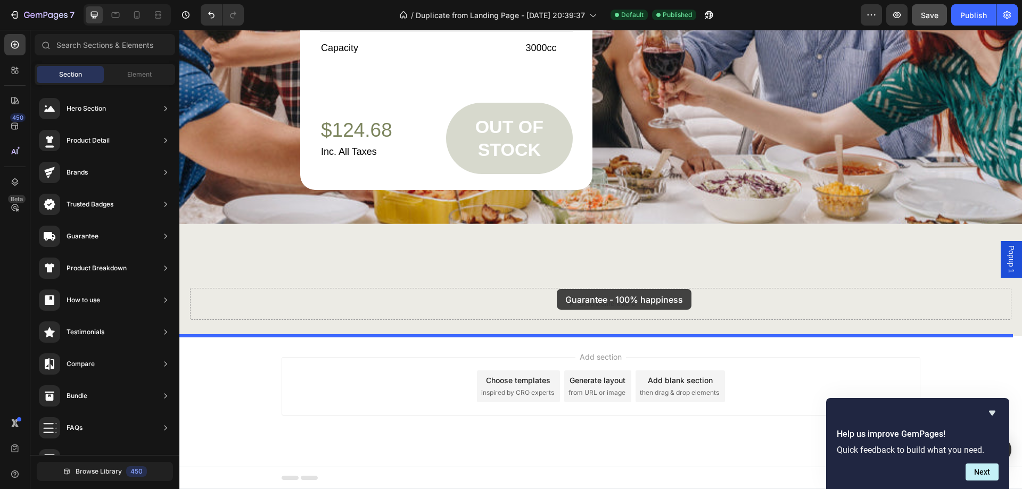
drag, startPoint x: 440, startPoint y: 148, endPoint x: 557, endPoint y: 289, distance: 183.1
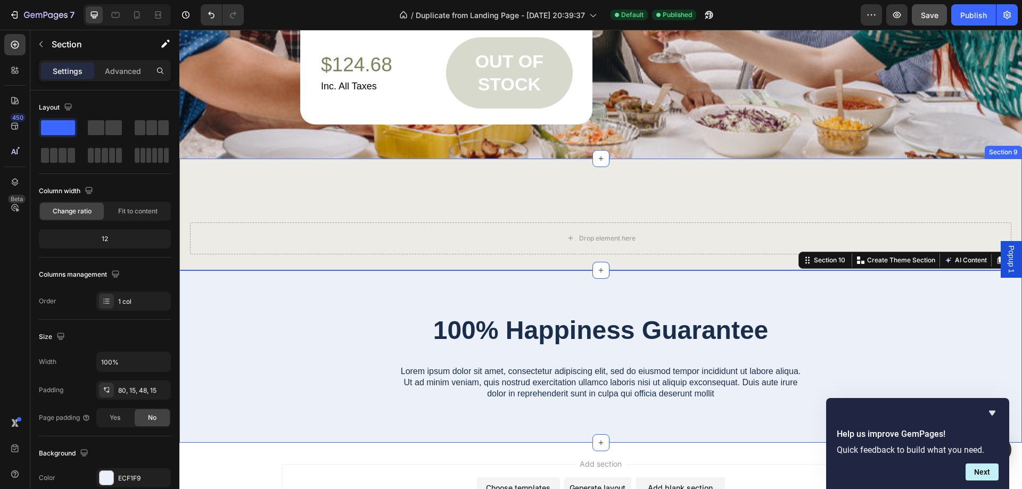
scroll to position [3327, 0]
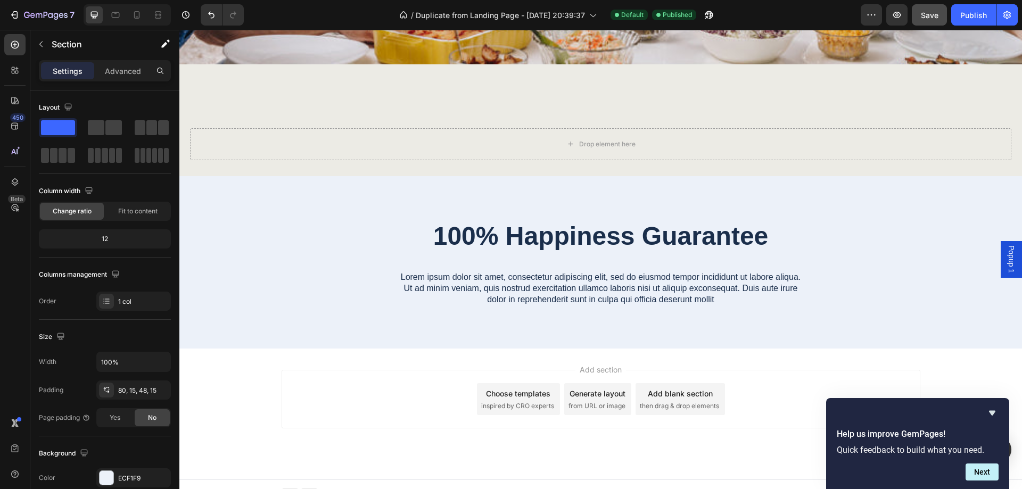
click at [310, 422] on div "Add section Choose templates inspired by CRO experts Generate layout from URL o…" at bounding box center [601, 399] width 639 height 59
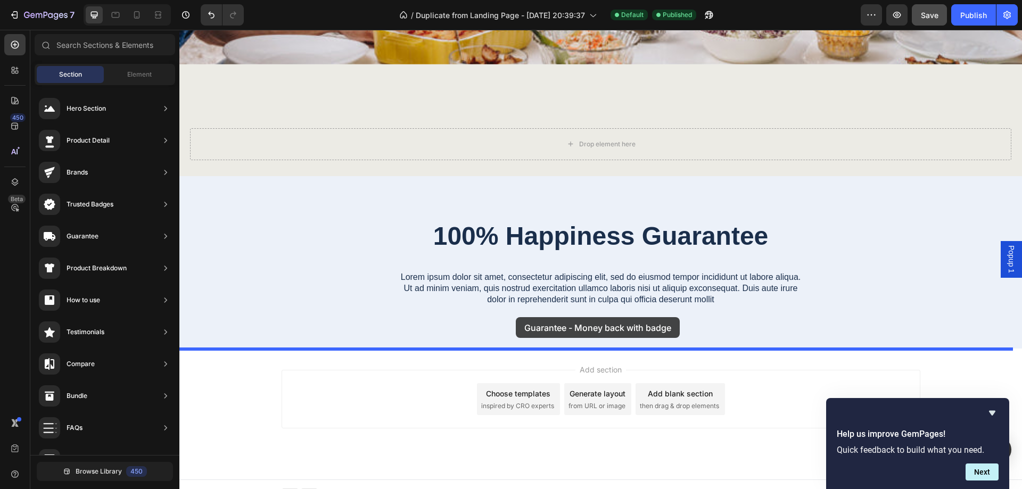
drag, startPoint x: 482, startPoint y: 255, endPoint x: 517, endPoint y: 319, distance: 72.9
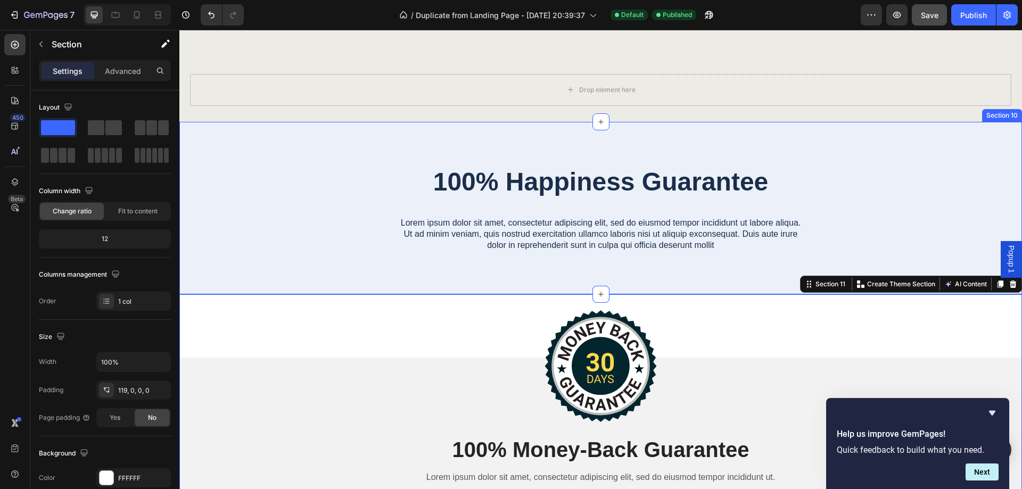
scroll to position [3380, 0]
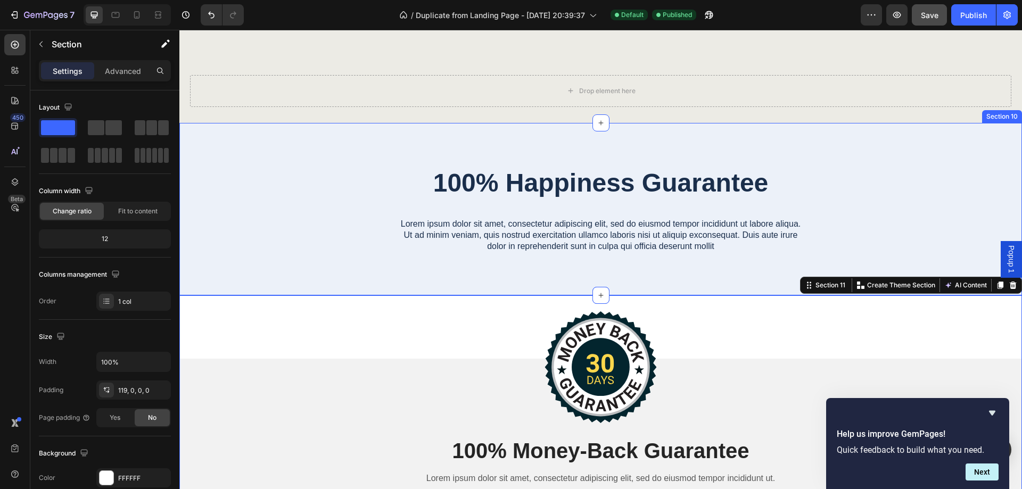
click at [857, 187] on div "100% Happiness Guarantee Heading Lorem ipsum dolor sit amet, consectetur adipis…" at bounding box center [600, 218] width 827 height 105
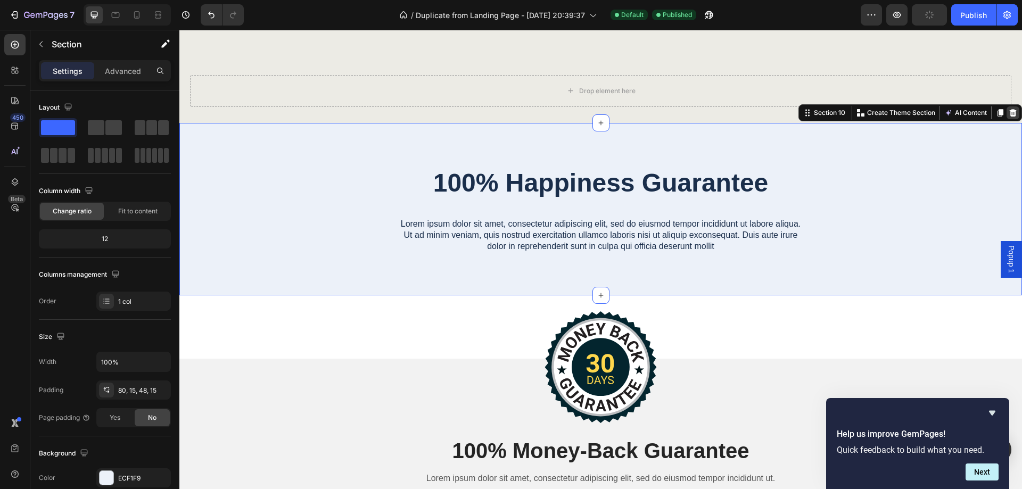
click at [1009, 109] on icon at bounding box center [1013, 113] width 9 height 9
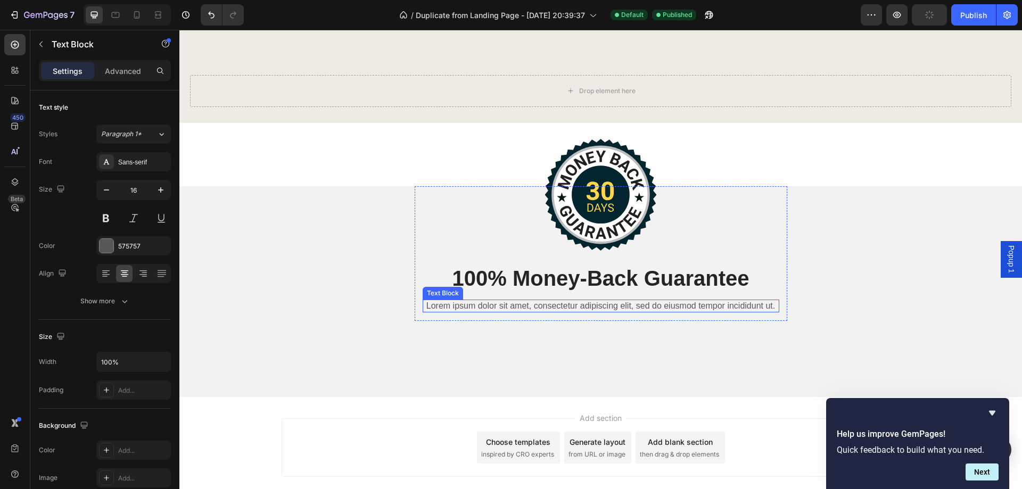
click at [576, 312] on p "Lorem ipsum dolor sit amet, consectetur adipiscing elit, sed do eiusmod tempor …" at bounding box center [601, 306] width 355 height 11
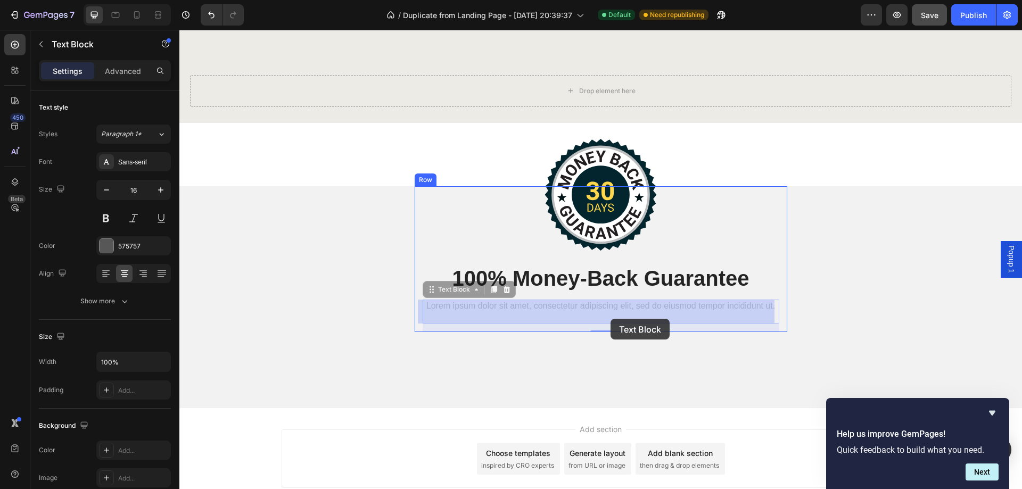
drag, startPoint x: 439, startPoint y: 304, endPoint x: 611, endPoint y: 319, distance: 172.1
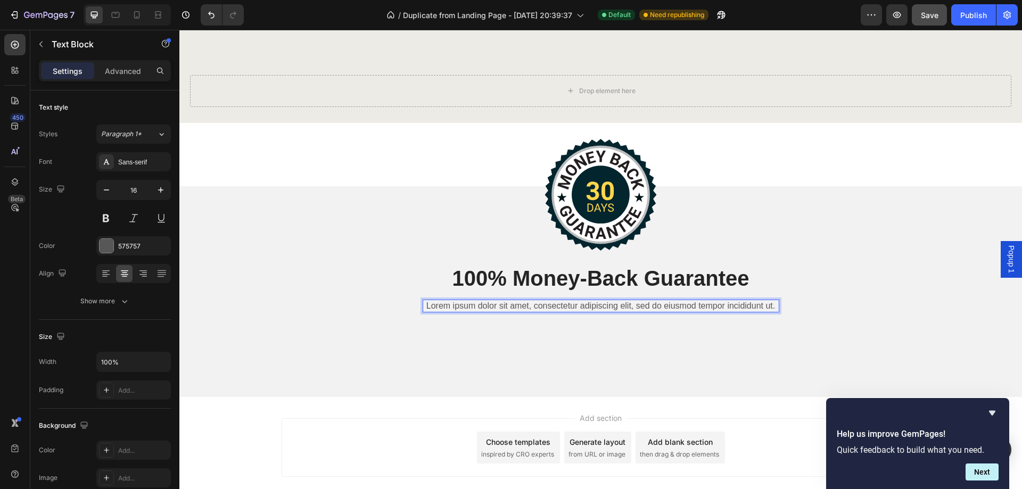
click at [501, 304] on p "Lorem ipsum dolor sit amet, consectetur adipiscing elit, sed do eiusmod tempor …" at bounding box center [601, 306] width 355 height 11
click at [456, 312] on p "Lorem ipsum dolor sit amet, consectetur adipiscing elit, sed do eiusmod tempor …" at bounding box center [601, 306] width 355 height 11
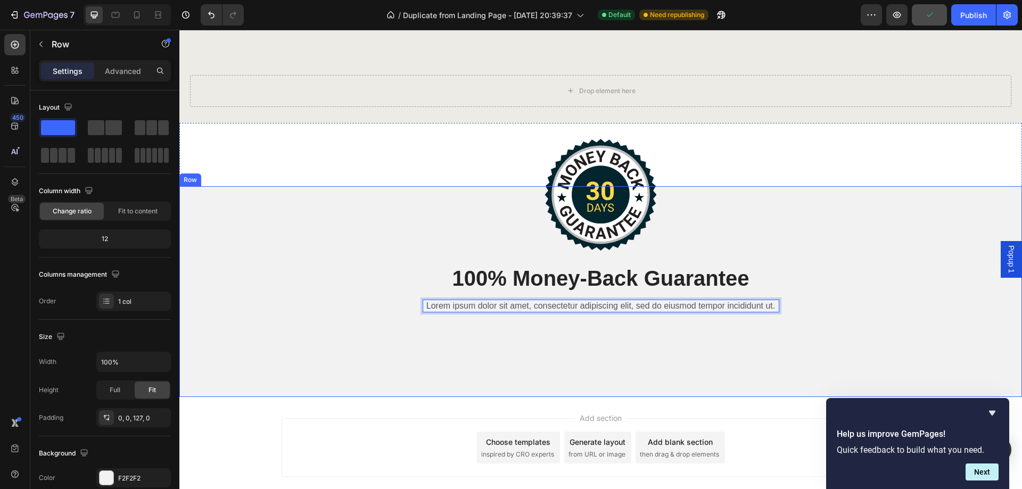
drag, startPoint x: 525, startPoint y: 357, endPoint x: 525, endPoint y: 350, distance: 6.4
click at [525, 357] on div "Image 100% Money-Back Guarantee Heading Lorem ipsum dolor sit amet, consectetur…" at bounding box center [600, 291] width 843 height 211
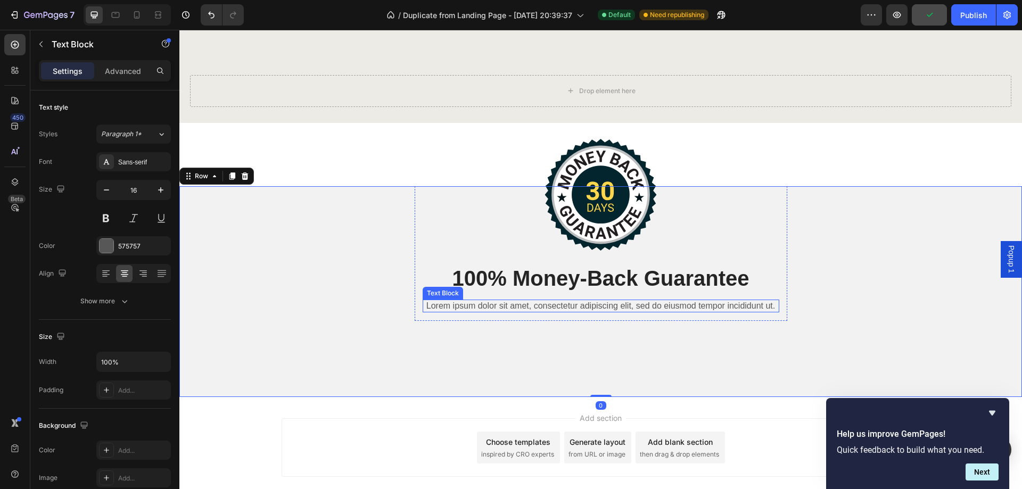
click at [514, 312] on p "Lorem ipsum dolor sit amet, consectetur adipiscing elit, sed do eiusmod tempor …" at bounding box center [601, 306] width 355 height 11
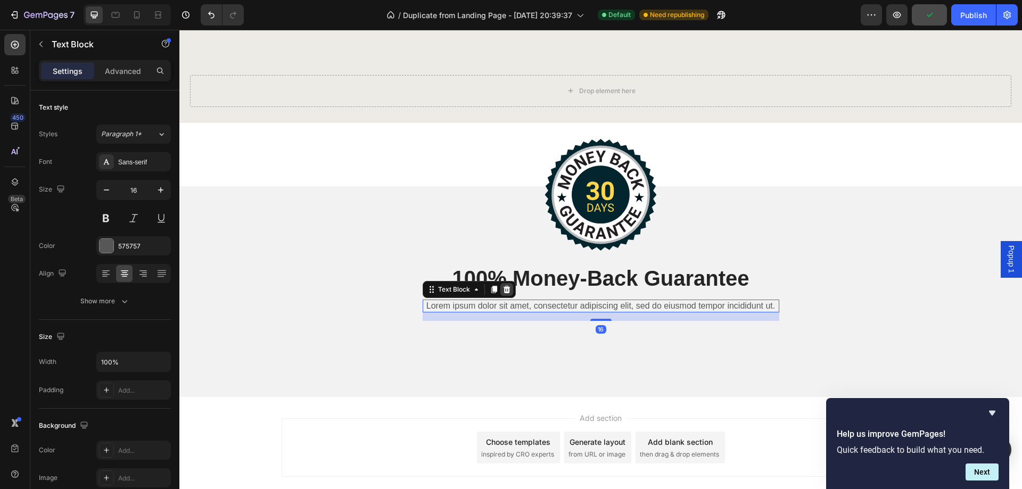
click at [504, 286] on icon at bounding box center [507, 289] width 9 height 9
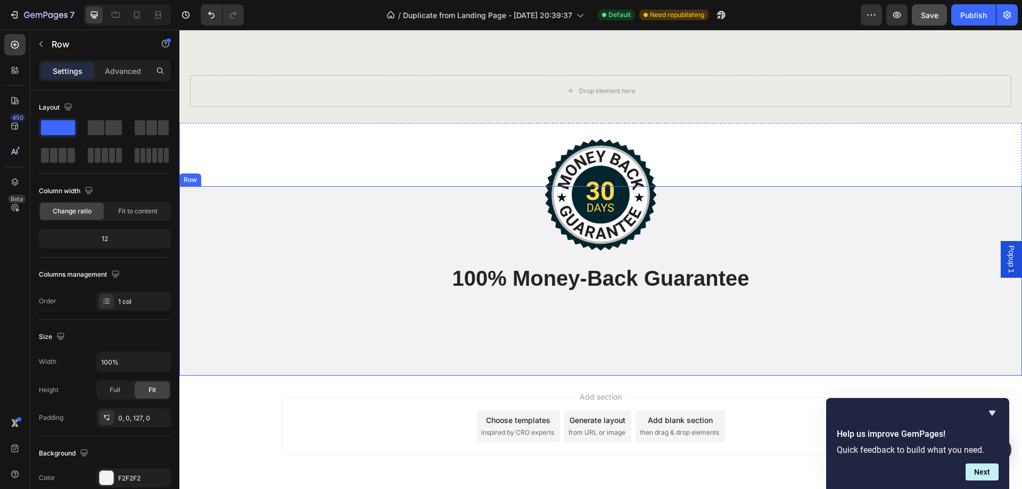
click at [408, 351] on div "Image 100% Money-Back Guarantee Heading Row Row" at bounding box center [600, 281] width 843 height 190
drag, startPoint x: 600, startPoint y: 374, endPoint x: 604, endPoint y: 351, distance: 23.8
click at [604, 351] on div "Image 100% Money-Back Guarantee Heading Row Row 0" at bounding box center [600, 281] width 843 height 190
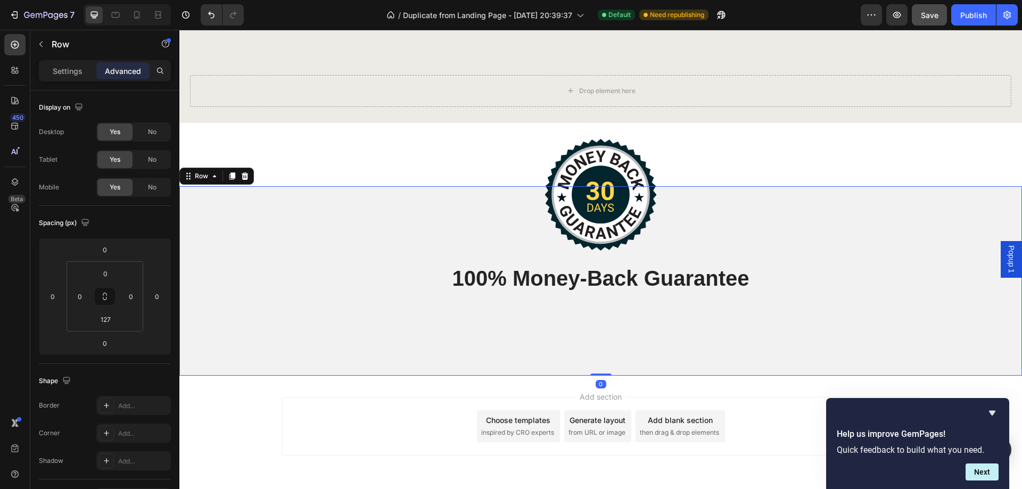
click at [297, 309] on div "Image 100% Money-Back Guarantee Heading Row Row 0" at bounding box center [600, 281] width 843 height 190
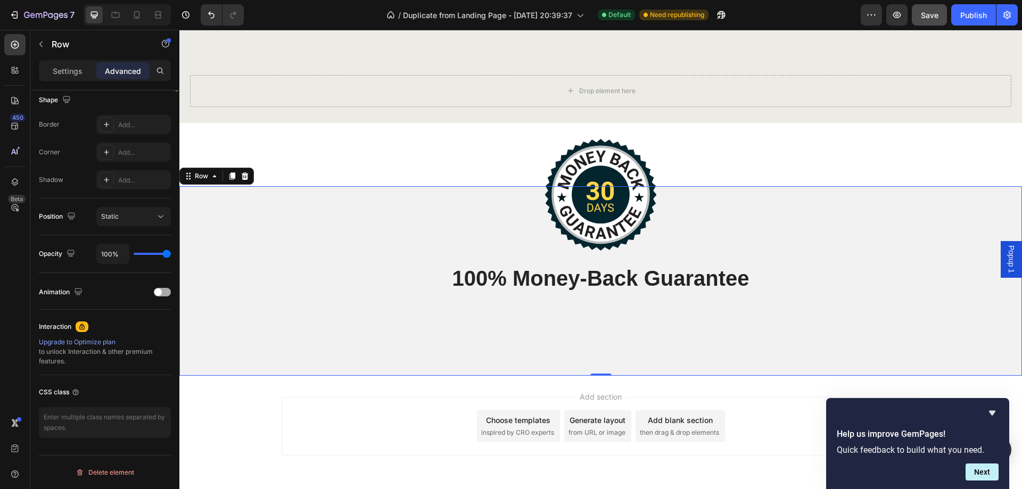
scroll to position [0, 0]
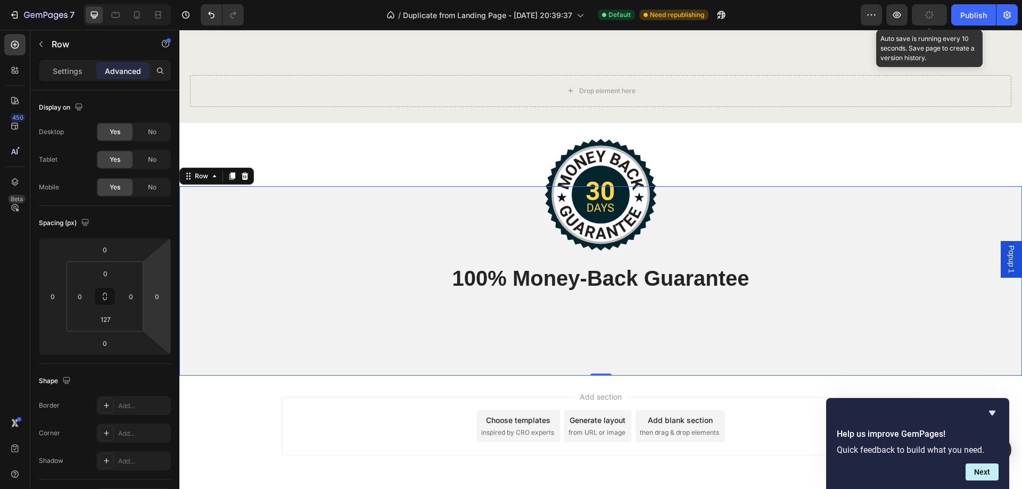
click at [938, 17] on button "button" at bounding box center [929, 14] width 35 height 21
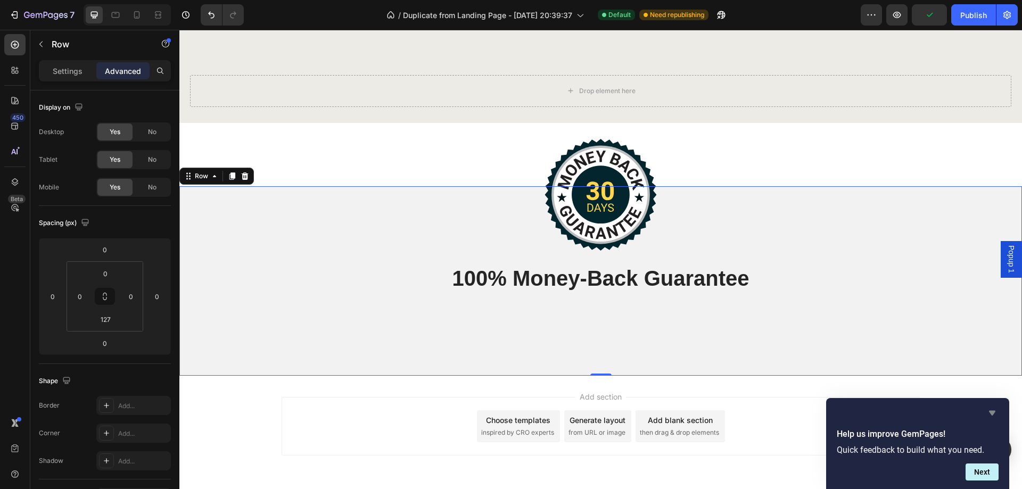
click at [989, 413] on icon "Hide survey" at bounding box center [992, 413] width 13 height 13
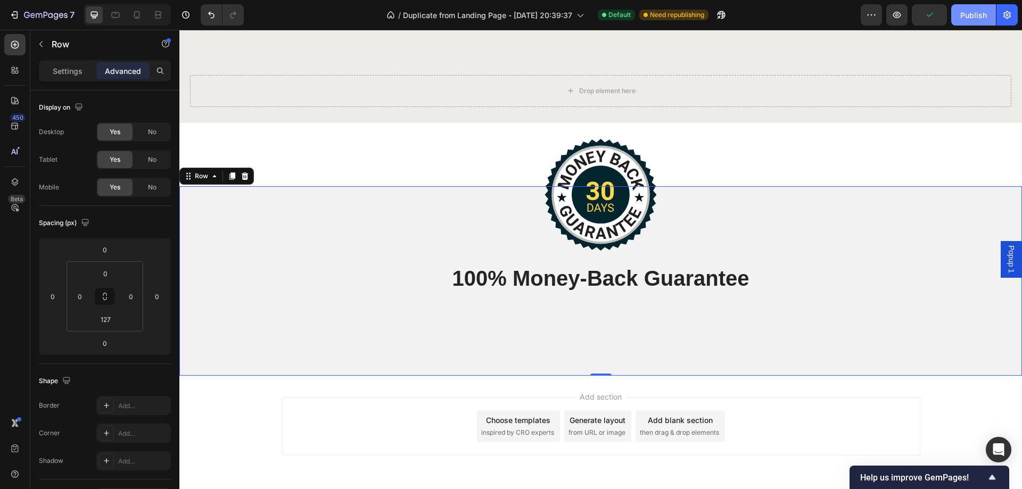
click at [964, 17] on div "Publish" at bounding box center [974, 15] width 27 height 11
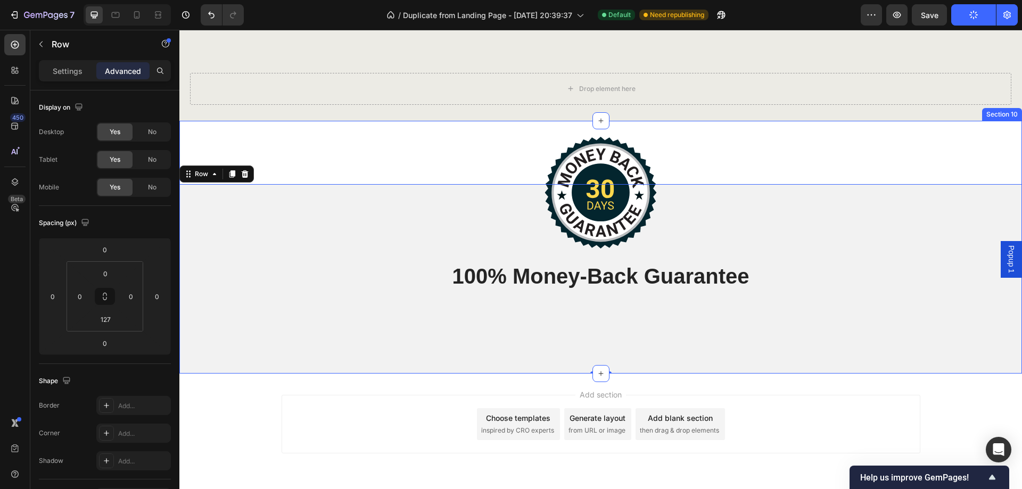
scroll to position [3420, 0]
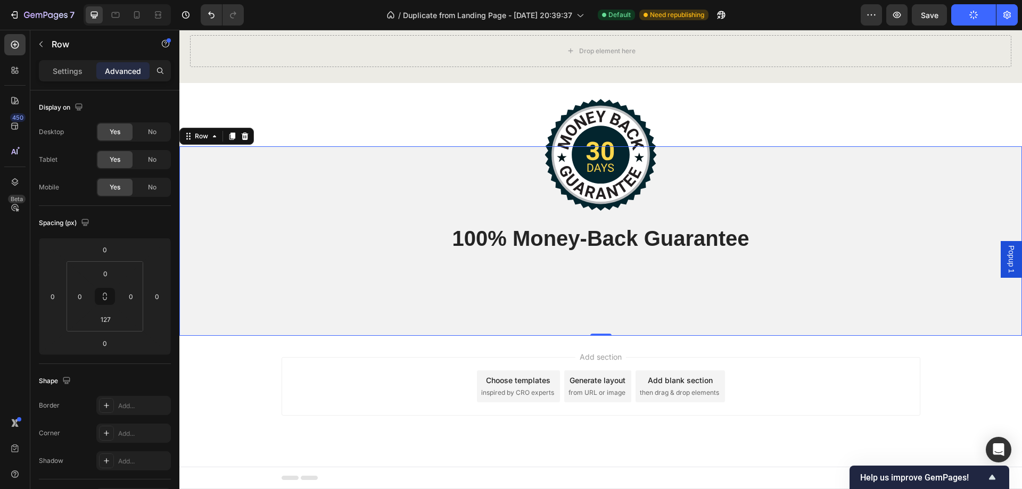
click at [330, 449] on div "Add section Choose templates inspired by CRO experts Generate layout from URL o…" at bounding box center [600, 401] width 843 height 131
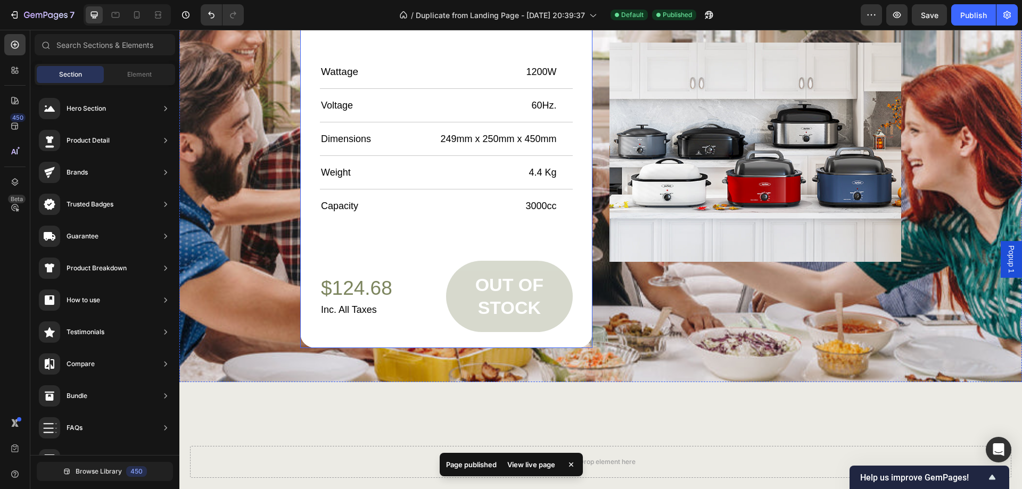
scroll to position [3154, 0]
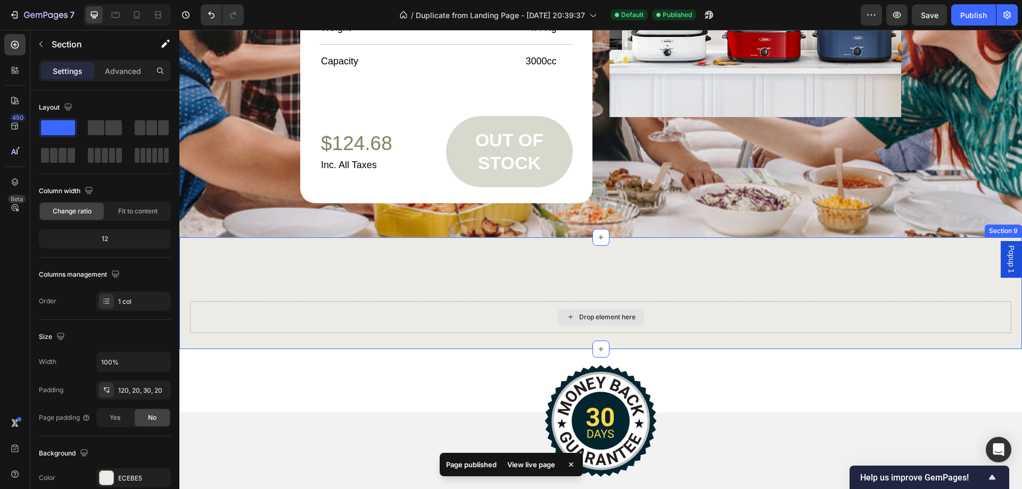
click at [750, 315] on div "Drop element here" at bounding box center [601, 317] width 822 height 32
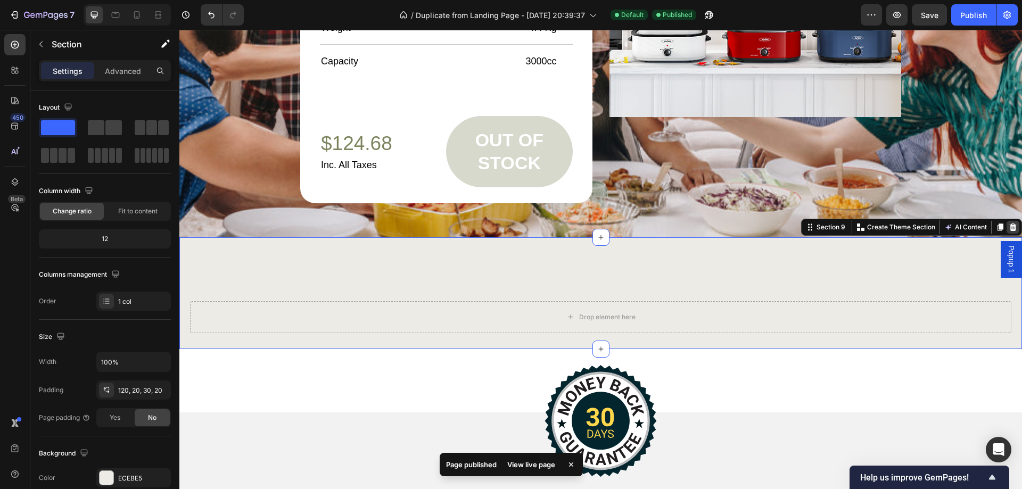
click at [1010, 228] on icon at bounding box center [1013, 227] width 7 height 7
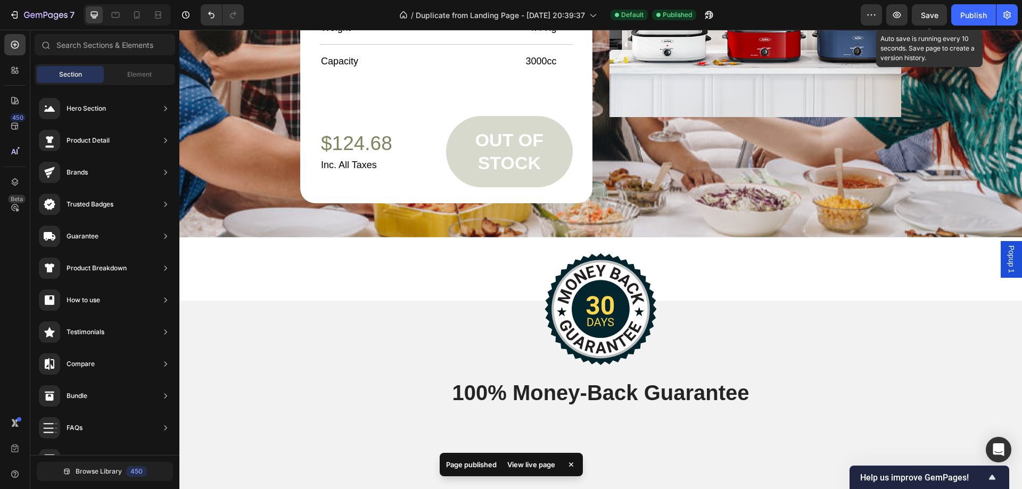
click at [938, 12] on span "Save" at bounding box center [930, 15] width 18 height 9
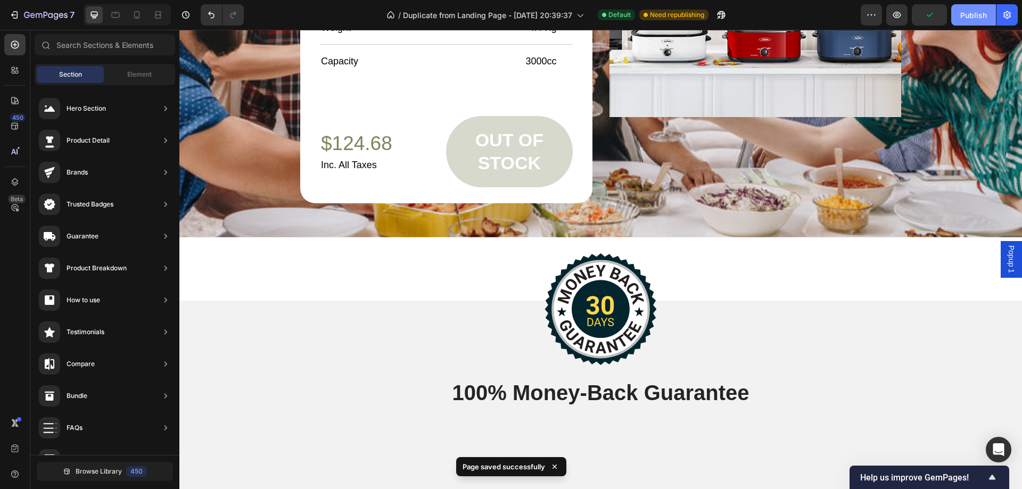
click at [971, 11] on div "Publish" at bounding box center [974, 15] width 27 height 11
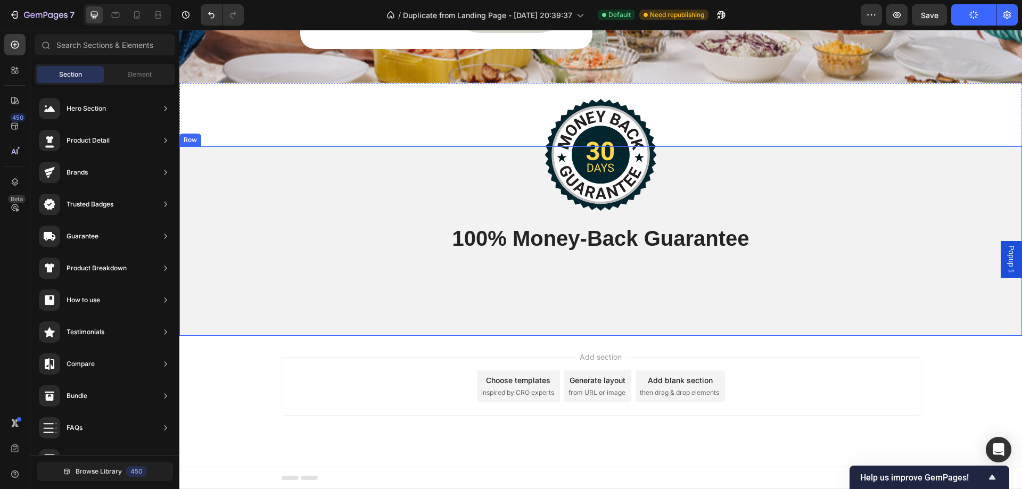
scroll to position [0, 0]
click at [16, 44] on icon at bounding box center [15, 44] width 11 height 11
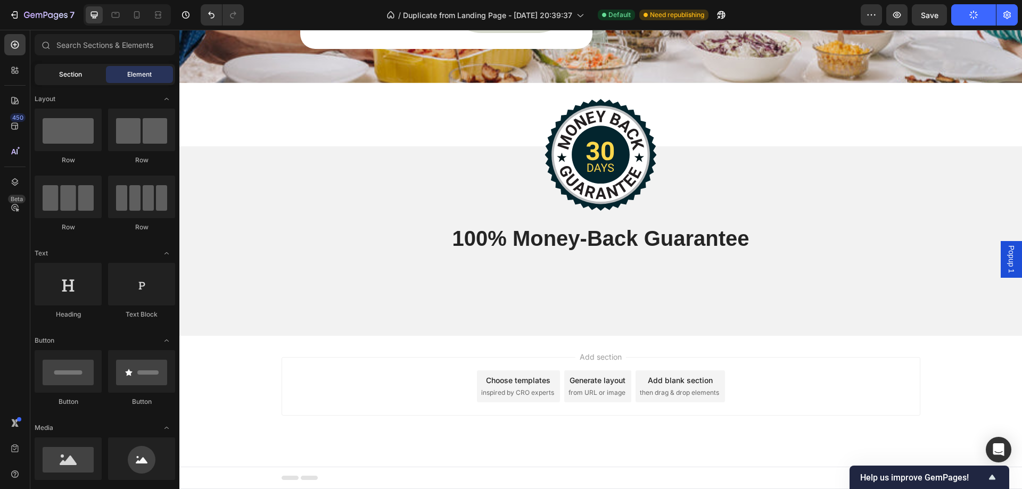
click at [64, 75] on span "Section" at bounding box center [70, 75] width 23 height 10
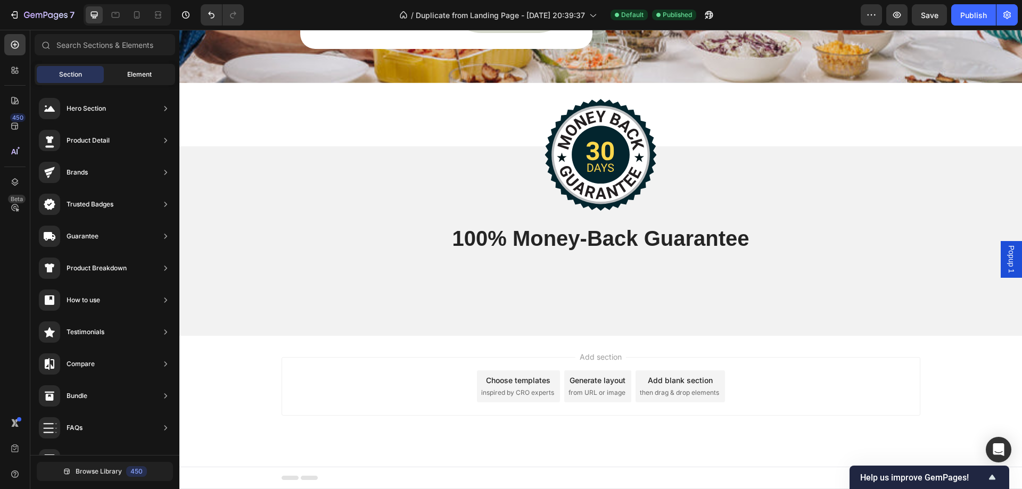
click at [138, 76] on span "Element" at bounding box center [139, 75] width 24 height 10
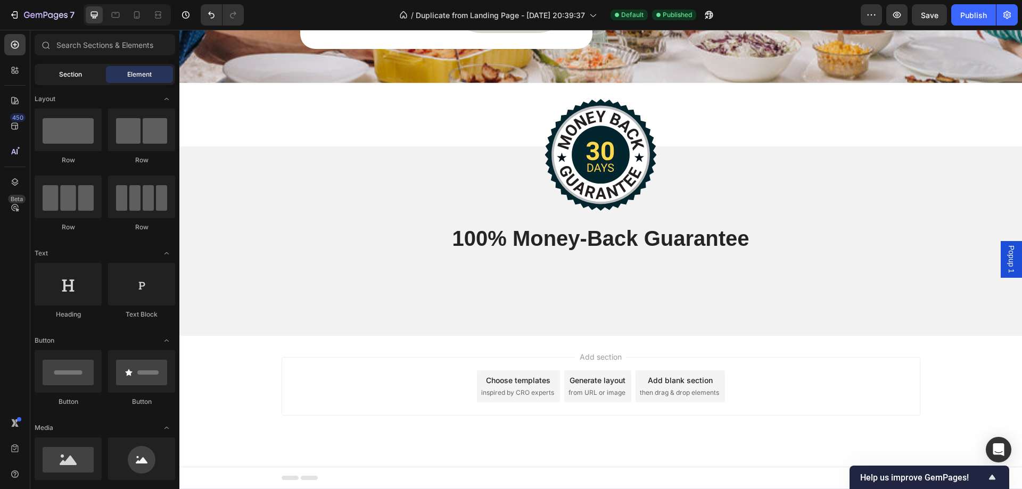
click at [64, 76] on span "Section" at bounding box center [70, 75] width 23 height 10
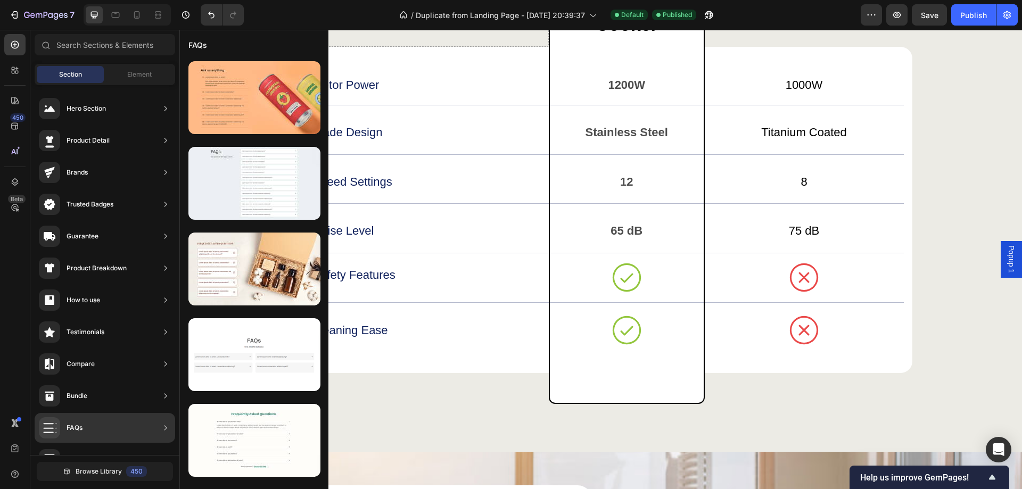
scroll to position [213, 0]
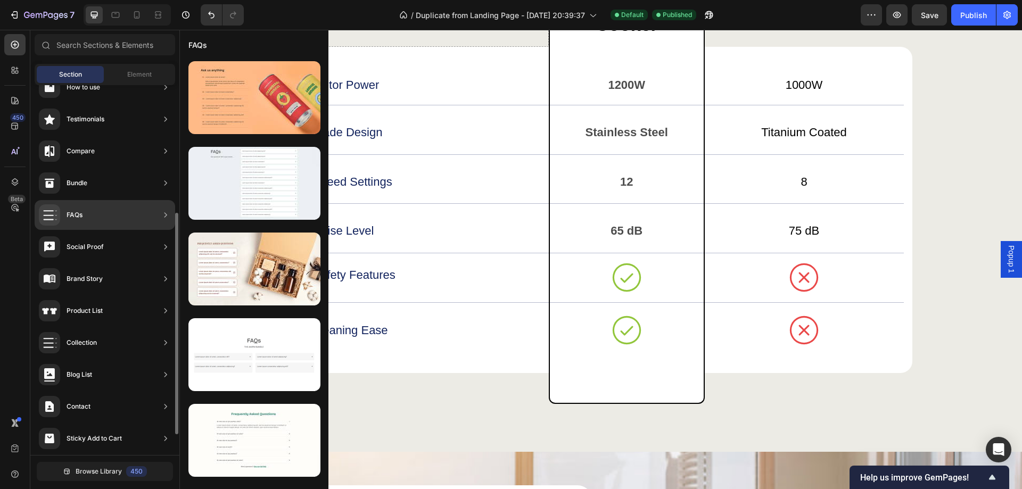
click at [91, 210] on div "FAQs" at bounding box center [105, 215] width 141 height 30
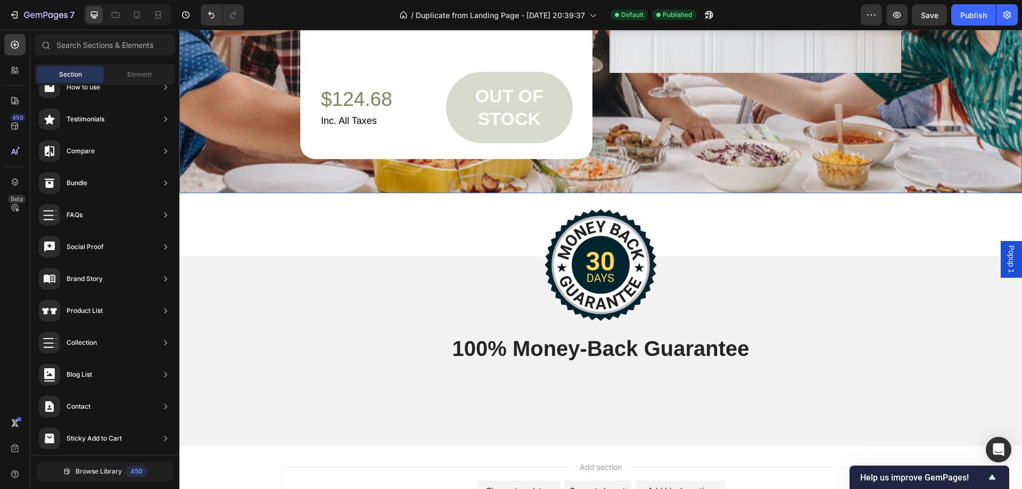
scroll to position [3308, 0]
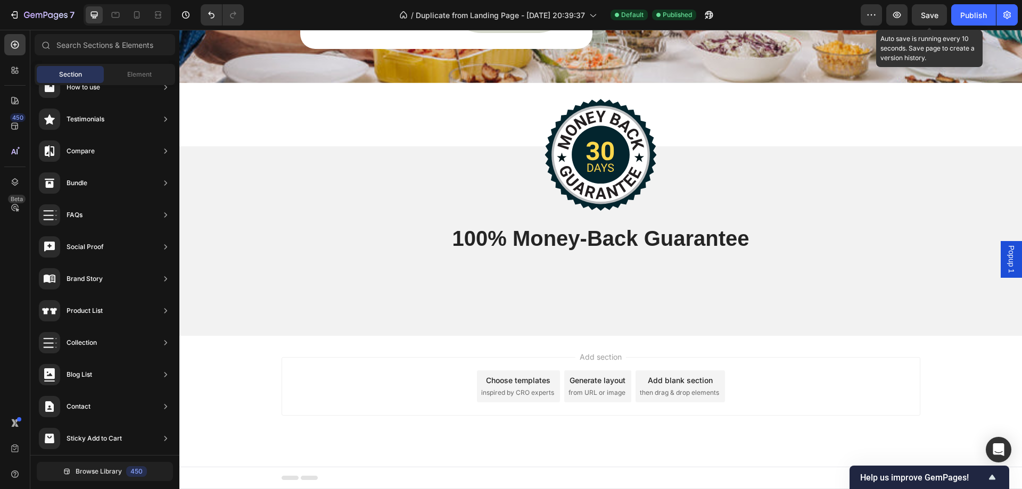
click at [932, 16] on span "Save" at bounding box center [930, 15] width 18 height 9
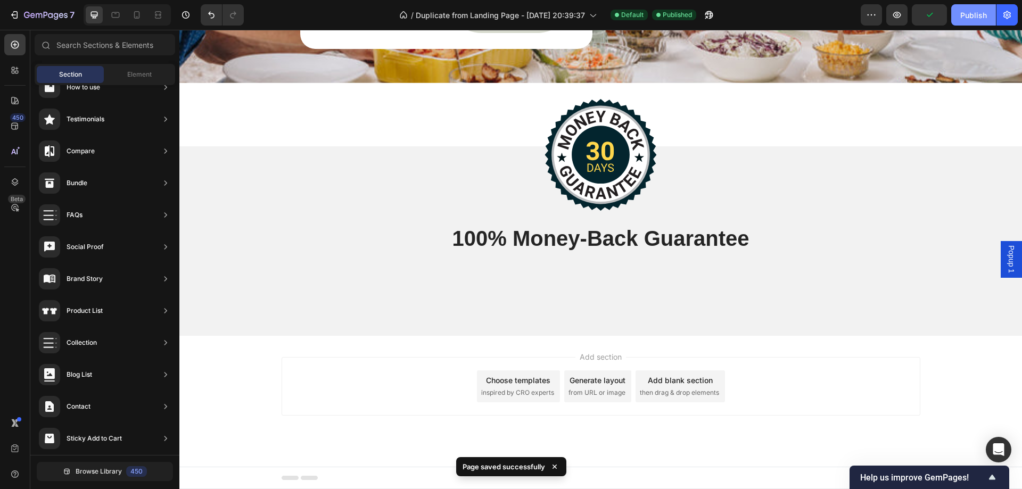
click at [972, 11] on div "Publish" at bounding box center [974, 15] width 27 height 11
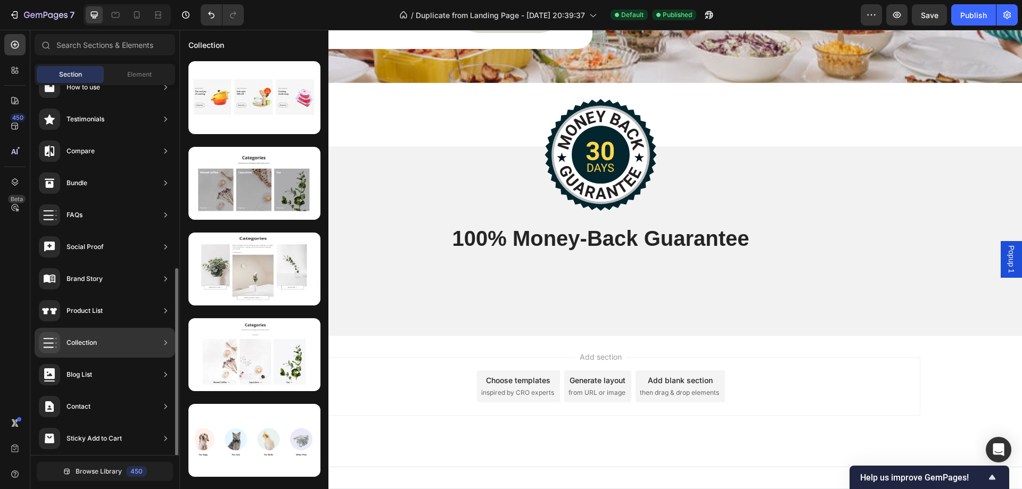
scroll to position [248, 0]
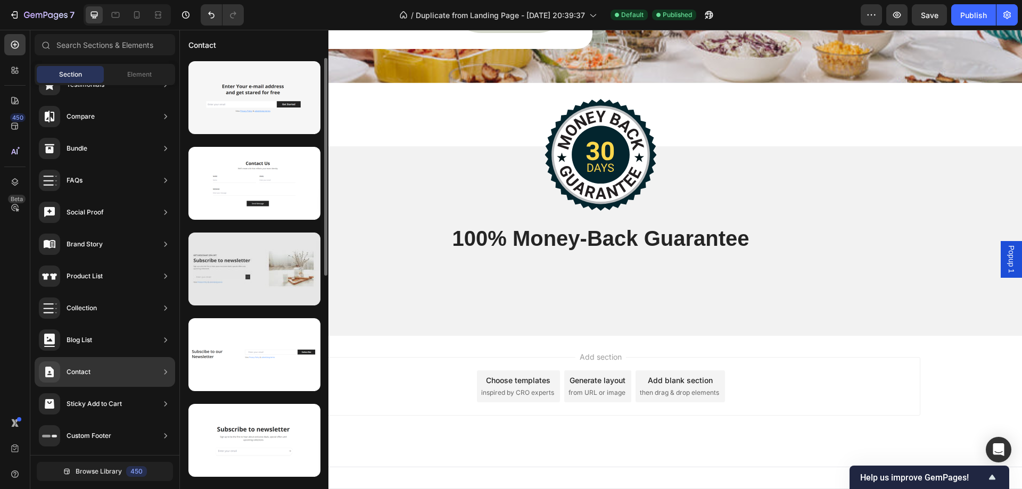
click at [273, 264] on div at bounding box center [255, 269] width 132 height 73
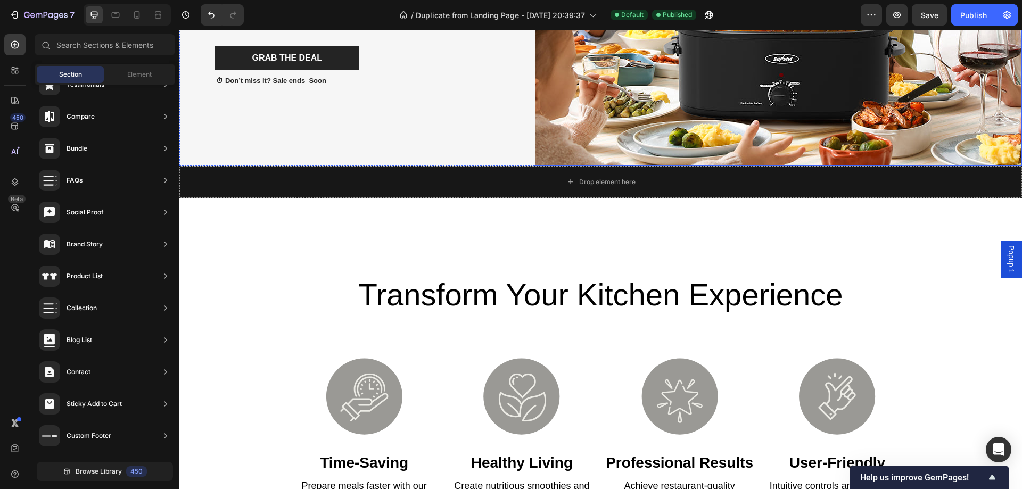
scroll to position [1285, 0]
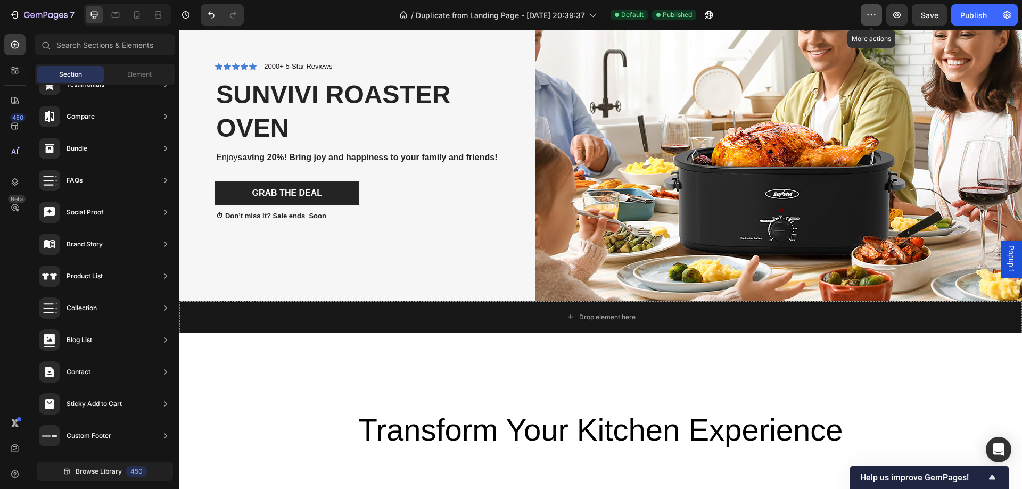
click at [870, 17] on icon "button" at bounding box center [871, 15] width 11 height 11
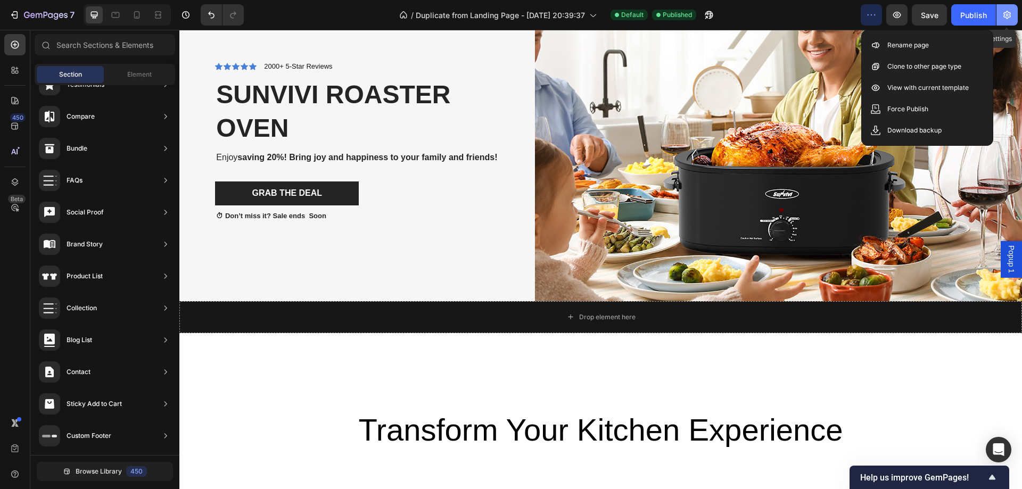
click at [1004, 18] on icon "button" at bounding box center [1007, 15] width 11 height 11
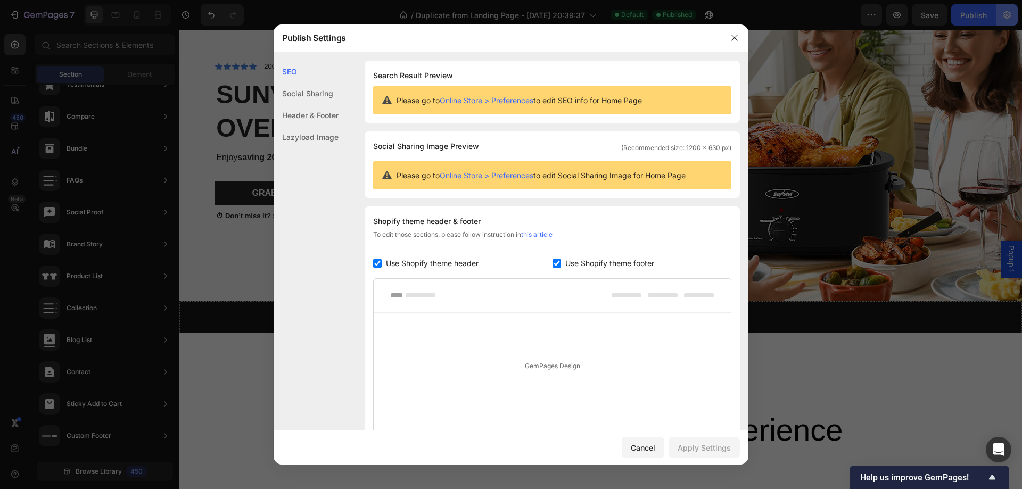
click at [1004, 18] on div at bounding box center [511, 244] width 1022 height 489
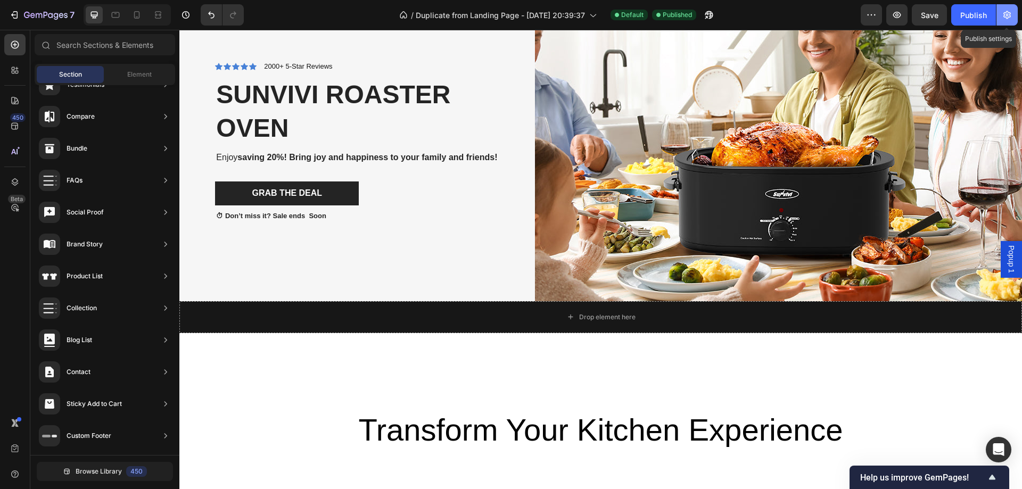
click at [1004, 18] on icon "button" at bounding box center [1007, 15] width 11 height 11
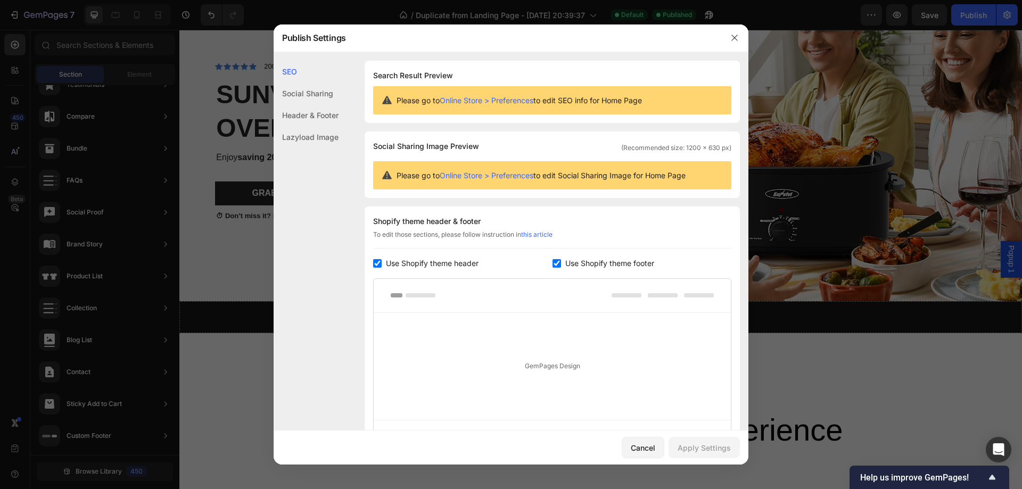
click at [298, 96] on div "Social Sharing" at bounding box center [306, 94] width 65 height 22
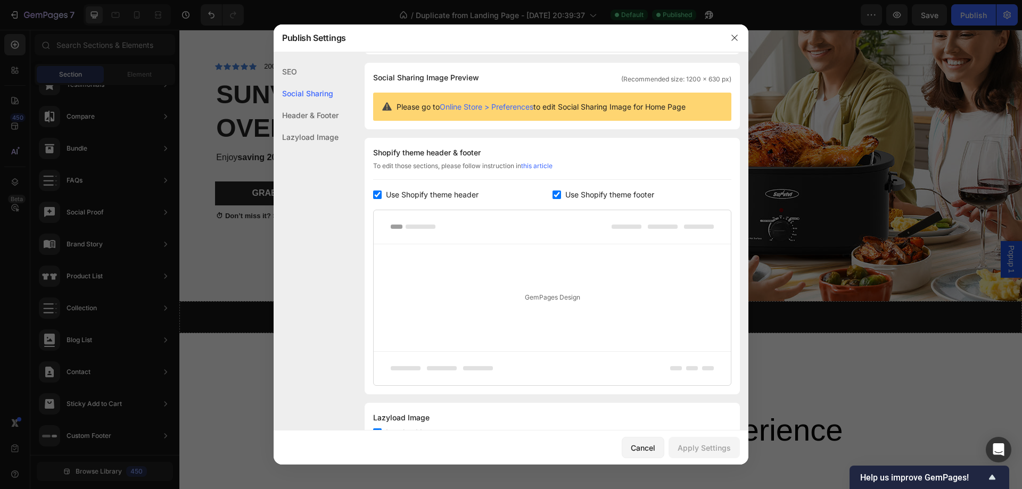
click at [301, 114] on div "Header & Footer" at bounding box center [306, 115] width 65 height 22
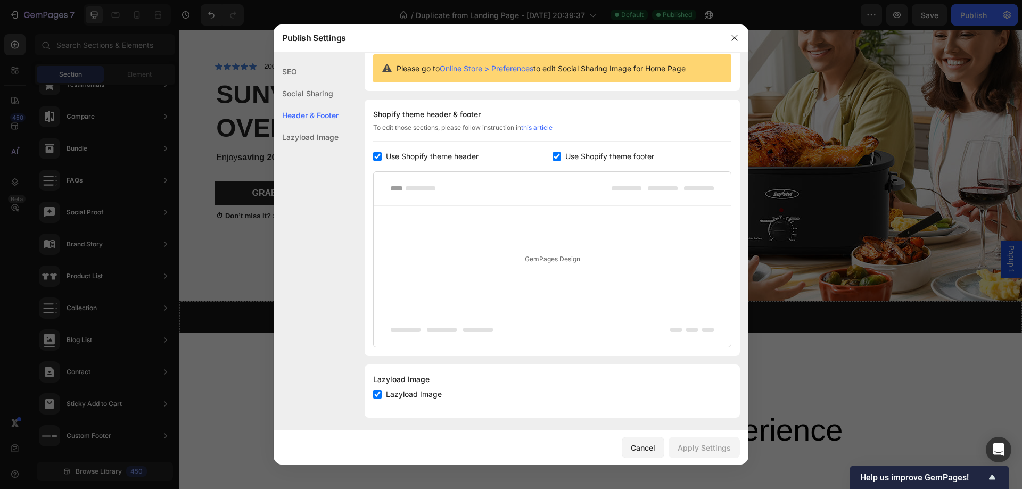
scroll to position [111, 0]
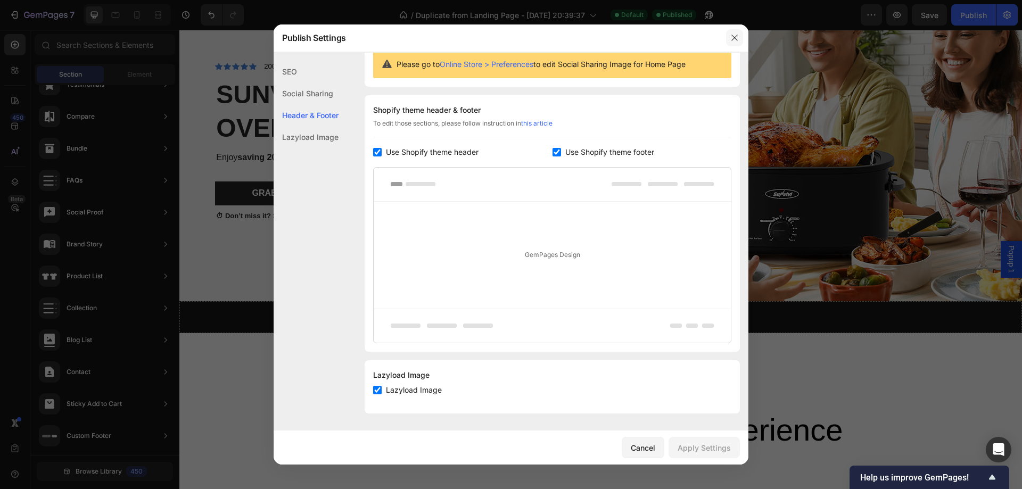
click at [734, 38] on icon "button" at bounding box center [735, 38] width 9 height 9
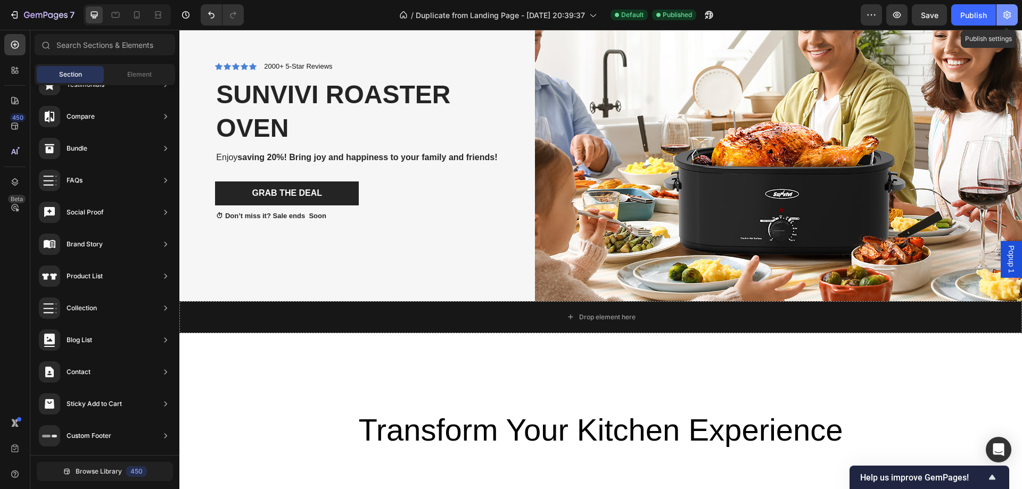
click at [1003, 18] on icon "button" at bounding box center [1007, 15] width 11 height 11
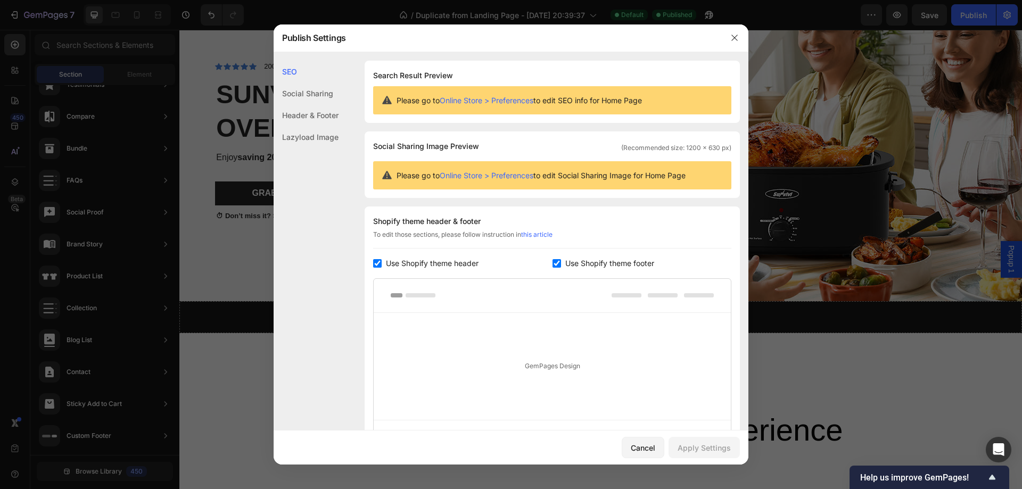
click at [318, 120] on div "Header & Footer" at bounding box center [306, 115] width 65 height 22
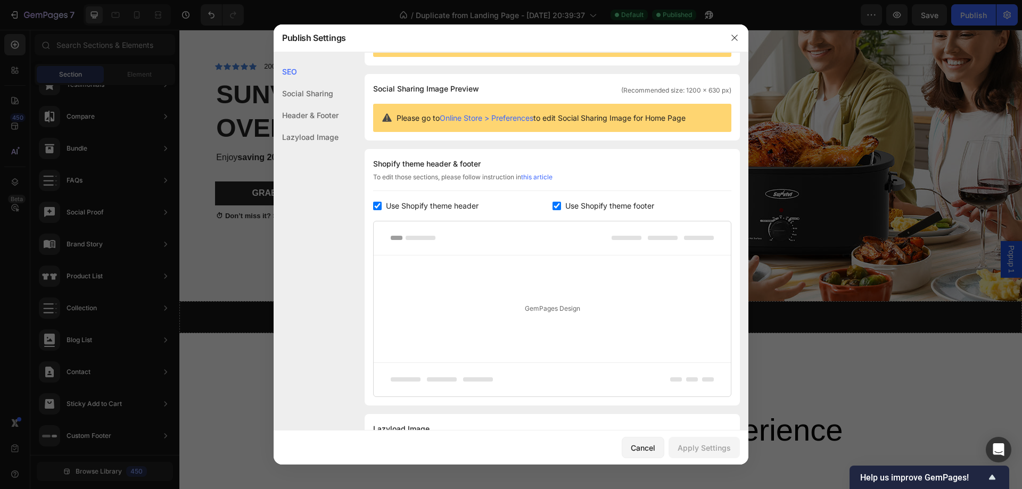
scroll to position [0, 0]
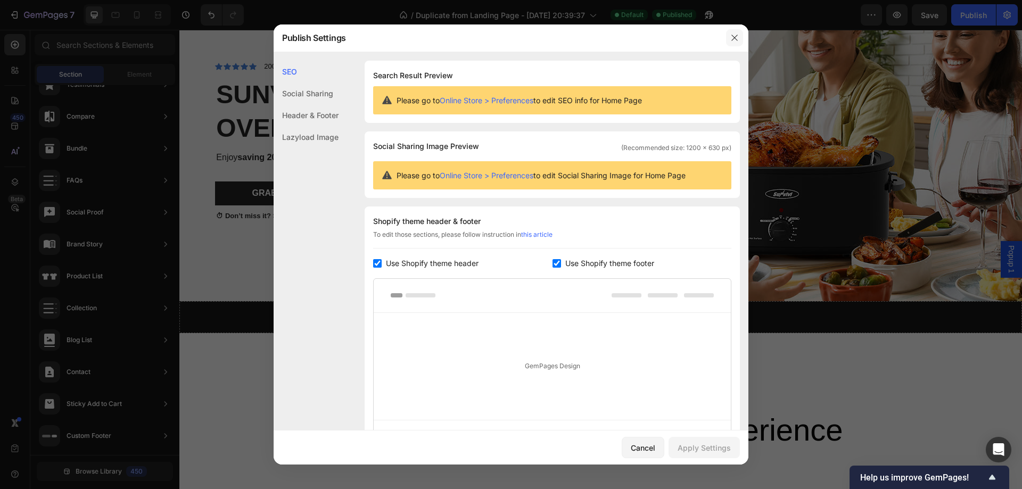
click at [739, 34] on icon "button" at bounding box center [735, 38] width 9 height 9
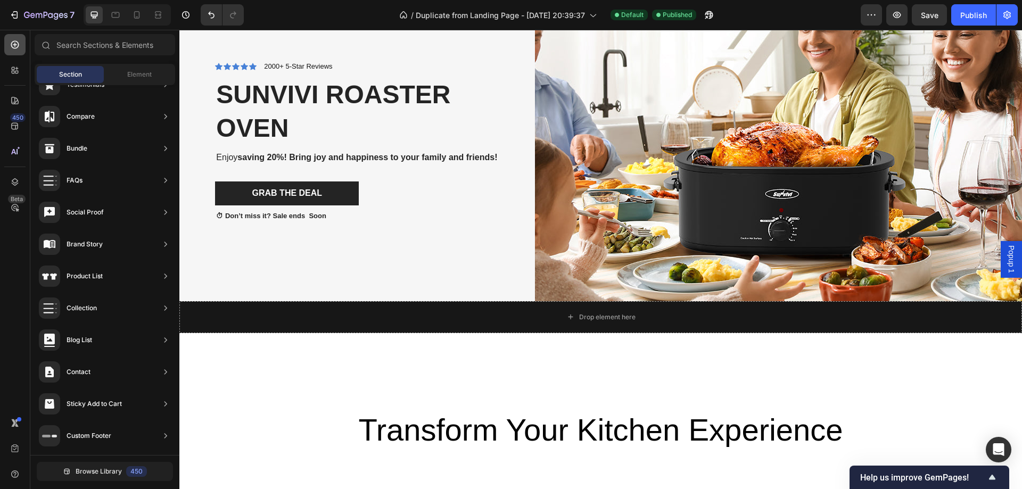
click at [13, 45] on icon at bounding box center [15, 44] width 11 height 11
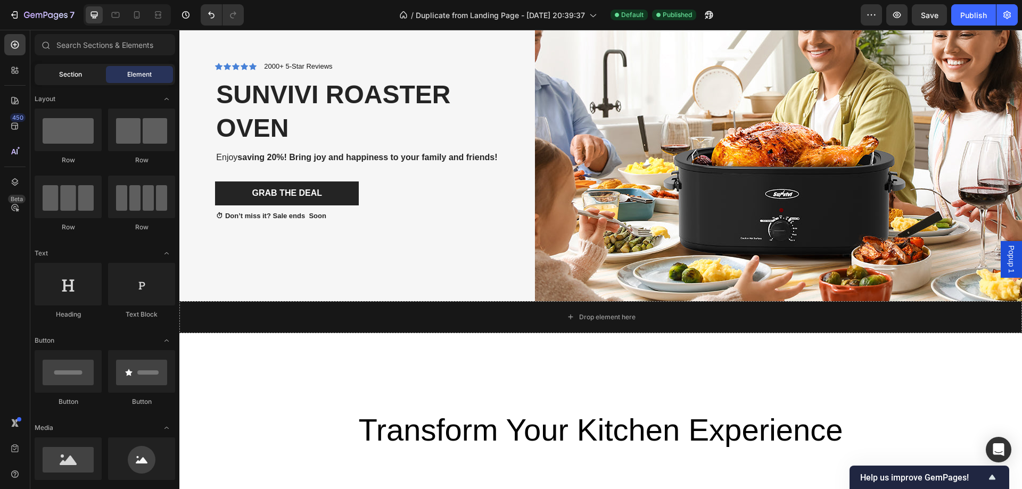
click at [76, 76] on span "Section" at bounding box center [70, 75] width 23 height 10
